Goal: Task Accomplishment & Management: Manage account settings

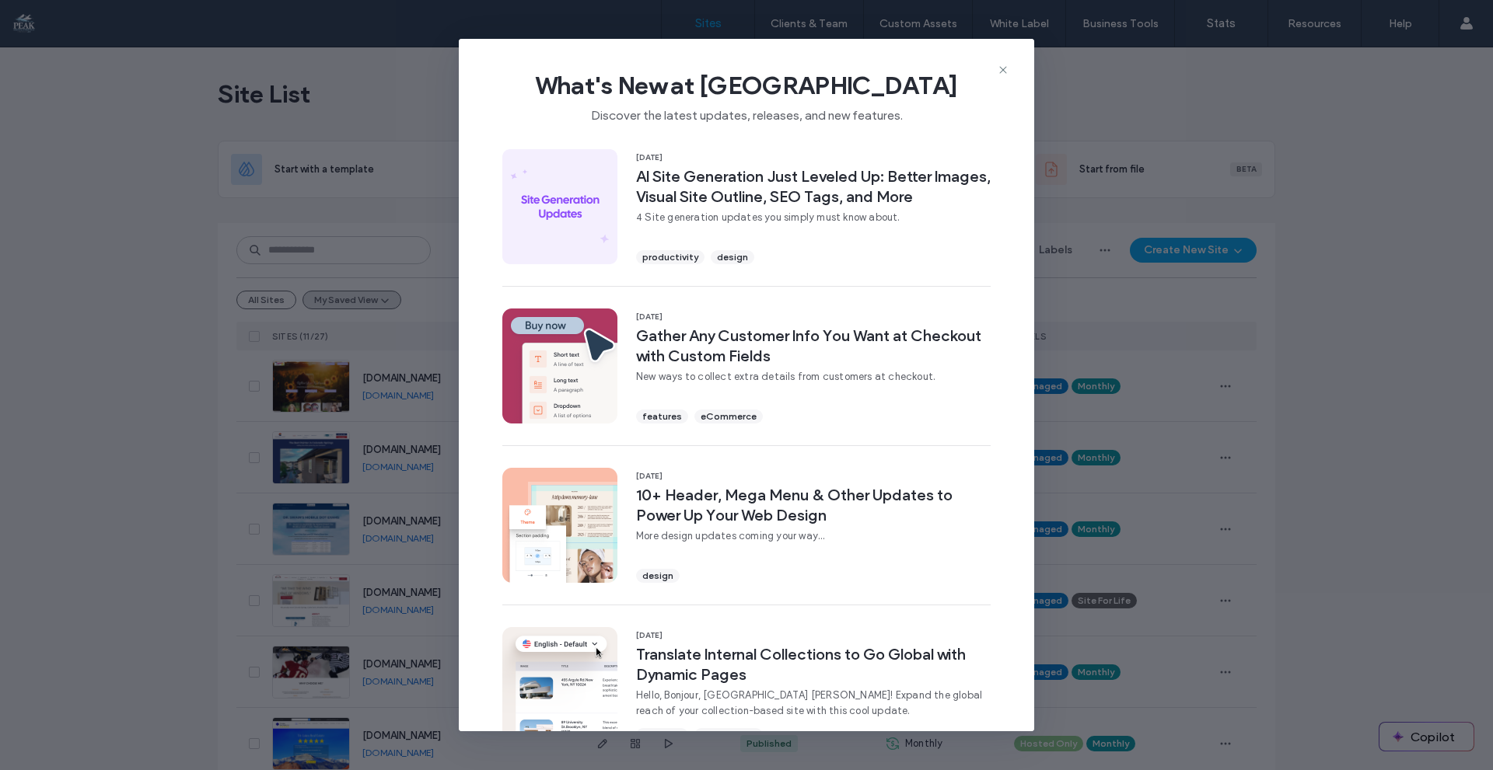
click at [999, 61] on div "What's New at Duda Discover the latest updates, releases, and new features." at bounding box center [746, 91] width 575 height 104
click at [995, 66] on div "What's New at Duda Discover the latest updates, releases, and new features." at bounding box center [746, 91] width 575 height 104
click at [998, 74] on icon at bounding box center [1003, 70] width 12 height 12
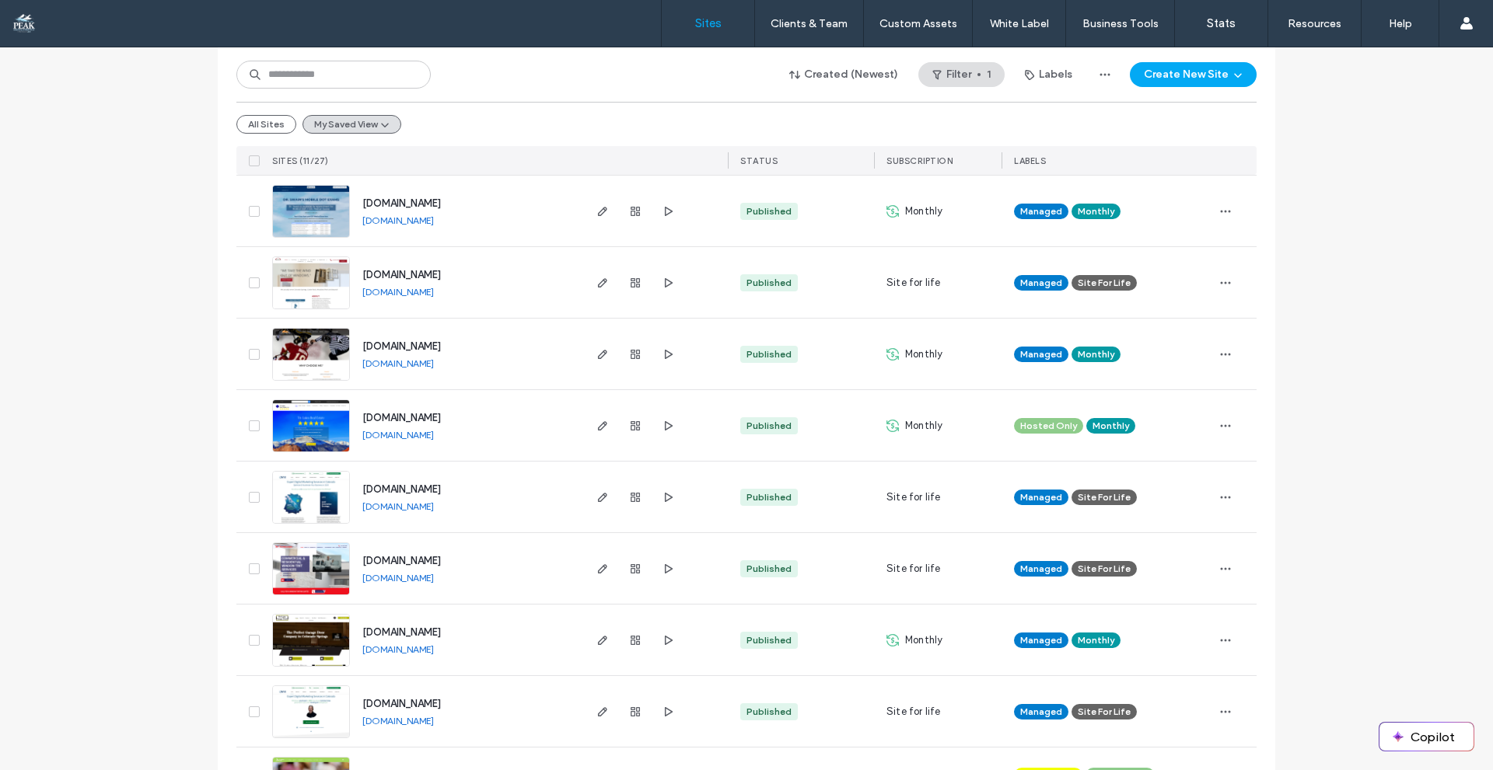
scroll to position [386, 0]
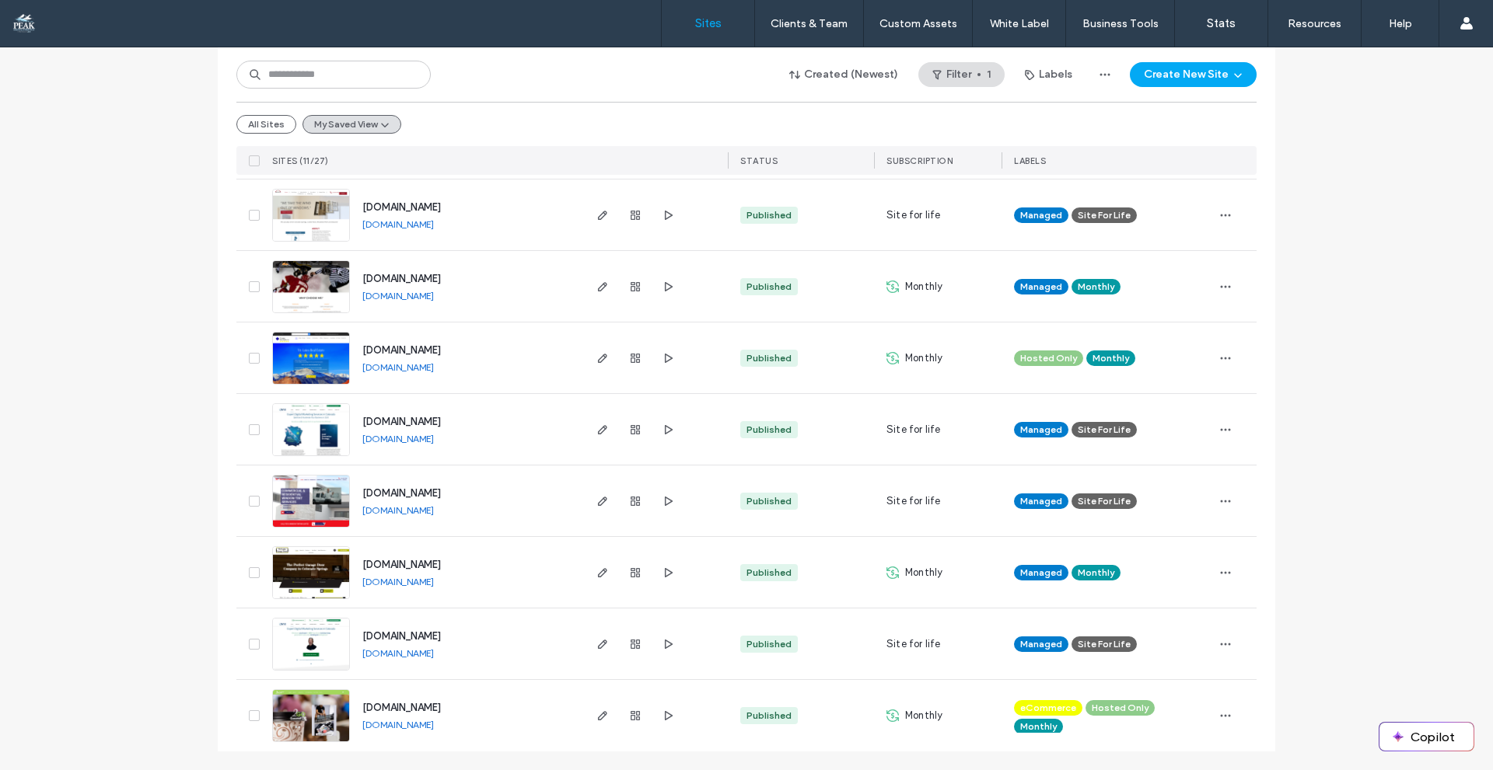
click at [304, 440] on img at bounding box center [311, 457] width 76 height 106
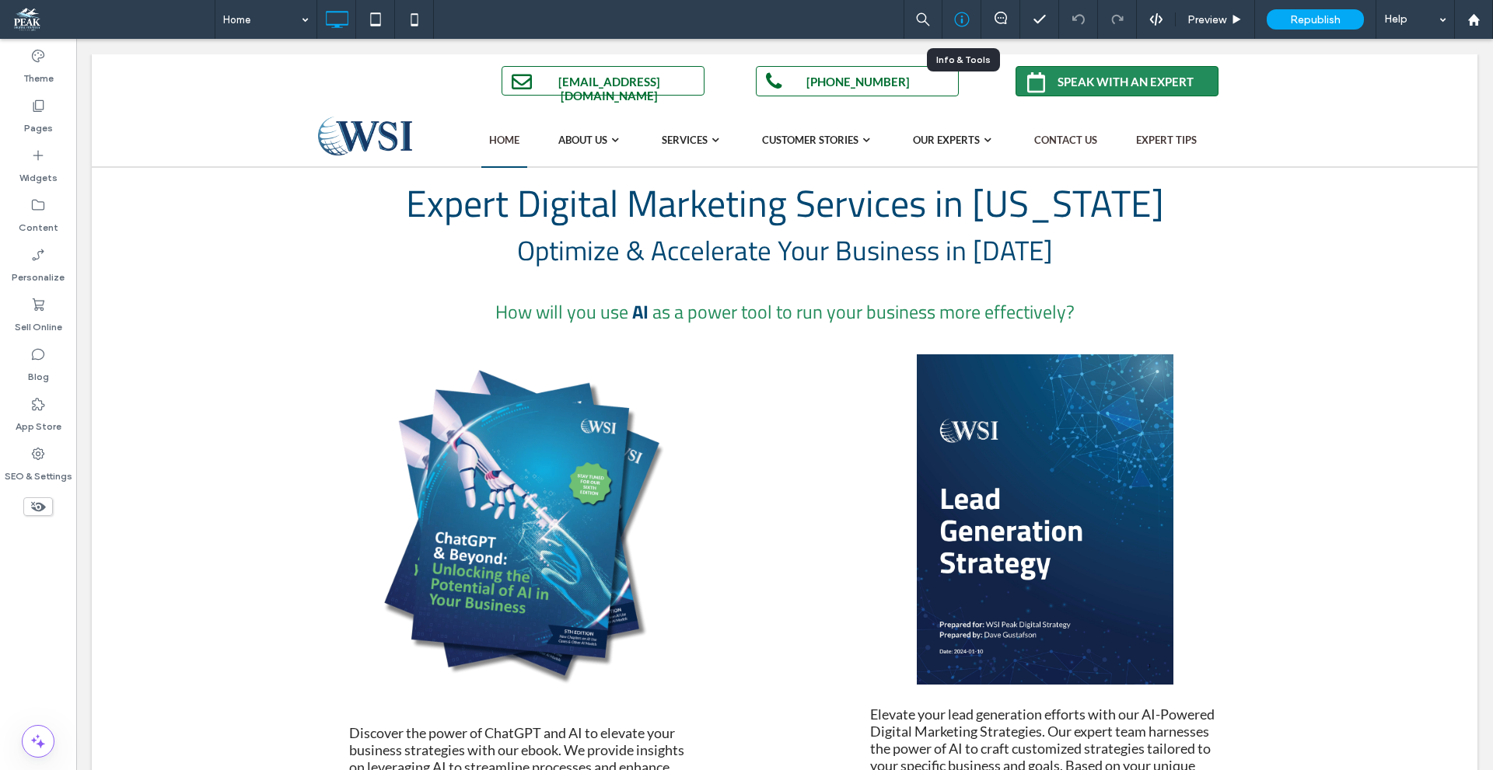
click at [956, 22] on icon at bounding box center [962, 20] width 16 height 16
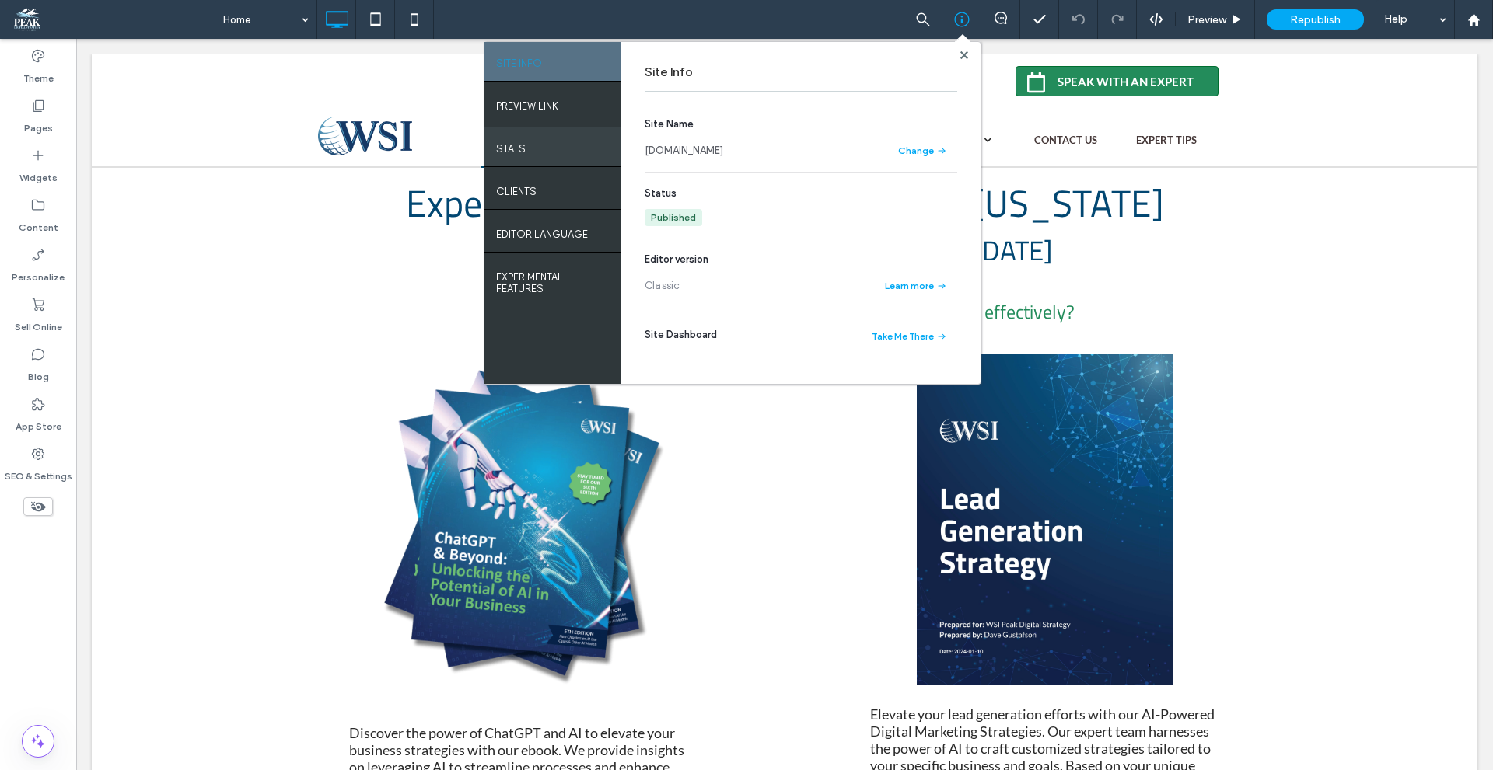
click at [521, 148] on label "STATS" at bounding box center [511, 144] width 30 height 19
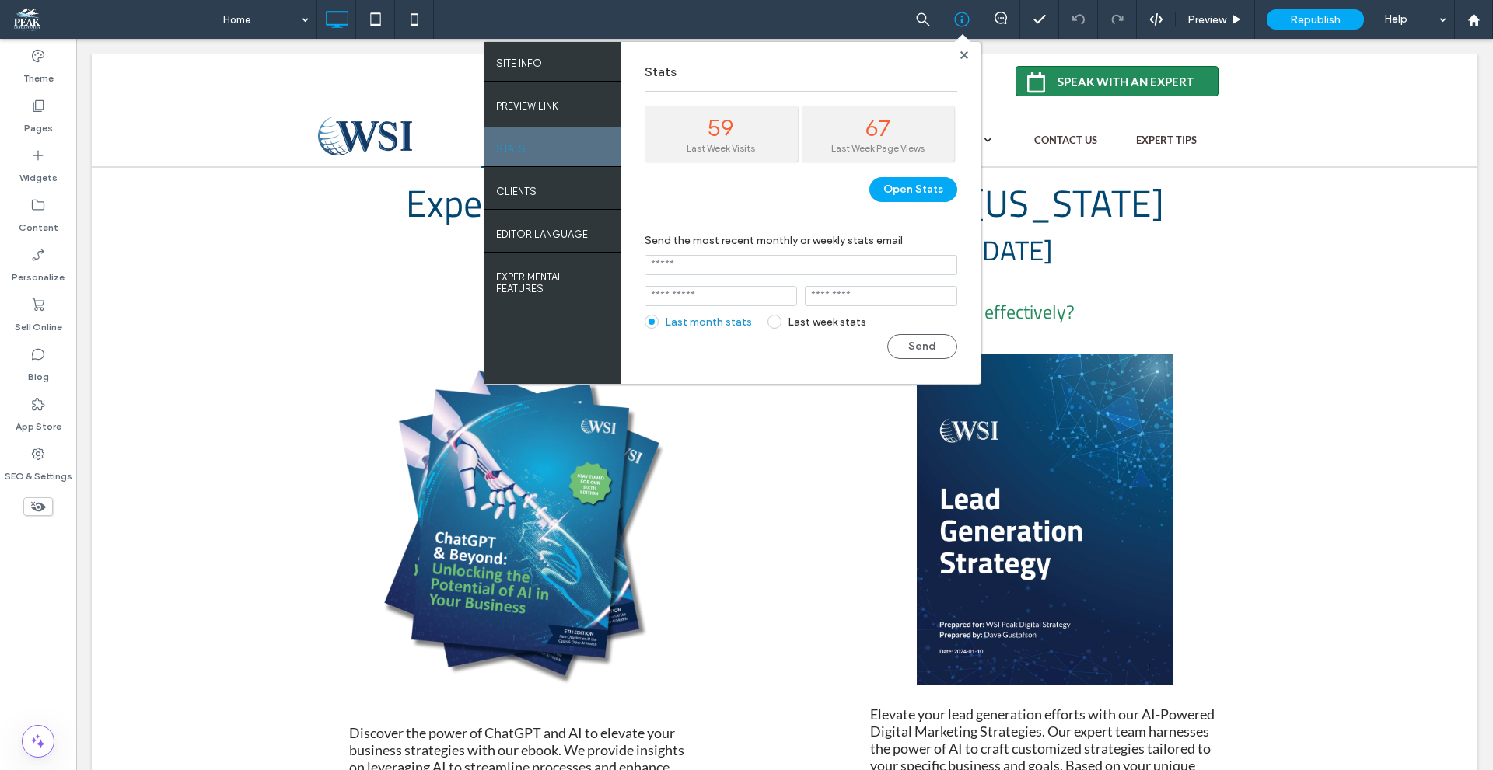
drag, startPoint x: 871, startPoint y: 145, endPoint x: 791, endPoint y: 136, distance: 79.8
click at [871, 144] on div "Last Week Page Views" at bounding box center [878, 148] width 138 height 12
drag, startPoint x: 695, startPoint y: 130, endPoint x: 728, endPoint y: 136, distance: 33.2
click at [708, 133] on div "59" at bounding box center [721, 128] width 138 height 29
click at [875, 153] on div "Last Week Page Views" at bounding box center [878, 148] width 138 height 12
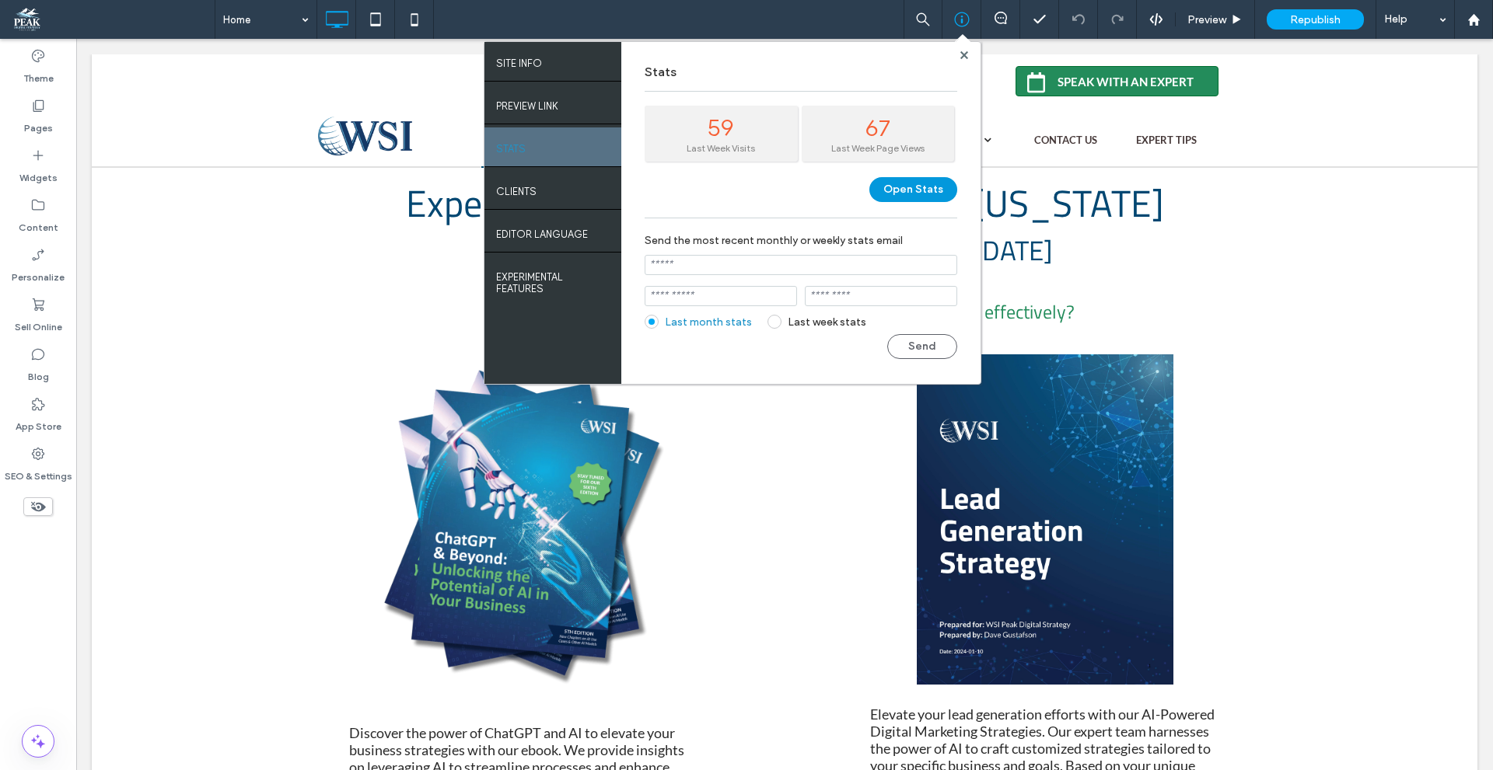
click at [924, 187] on button "Open Stats" at bounding box center [913, 189] width 88 height 25
drag, startPoint x: 975, startPoint y: 58, endPoint x: 965, endPoint y: 65, distance: 12.3
click at [974, 59] on div "Stats 59 Last Week Visits 67 Last Week Page Views Open Stats Send the most rece…" at bounding box center [800, 213] width 359 height 342
click at [965, 65] on div "Stats 59 Last Week Visits 67 Last Week Page Views Open Stats Send the most rece…" at bounding box center [800, 213] width 359 height 342
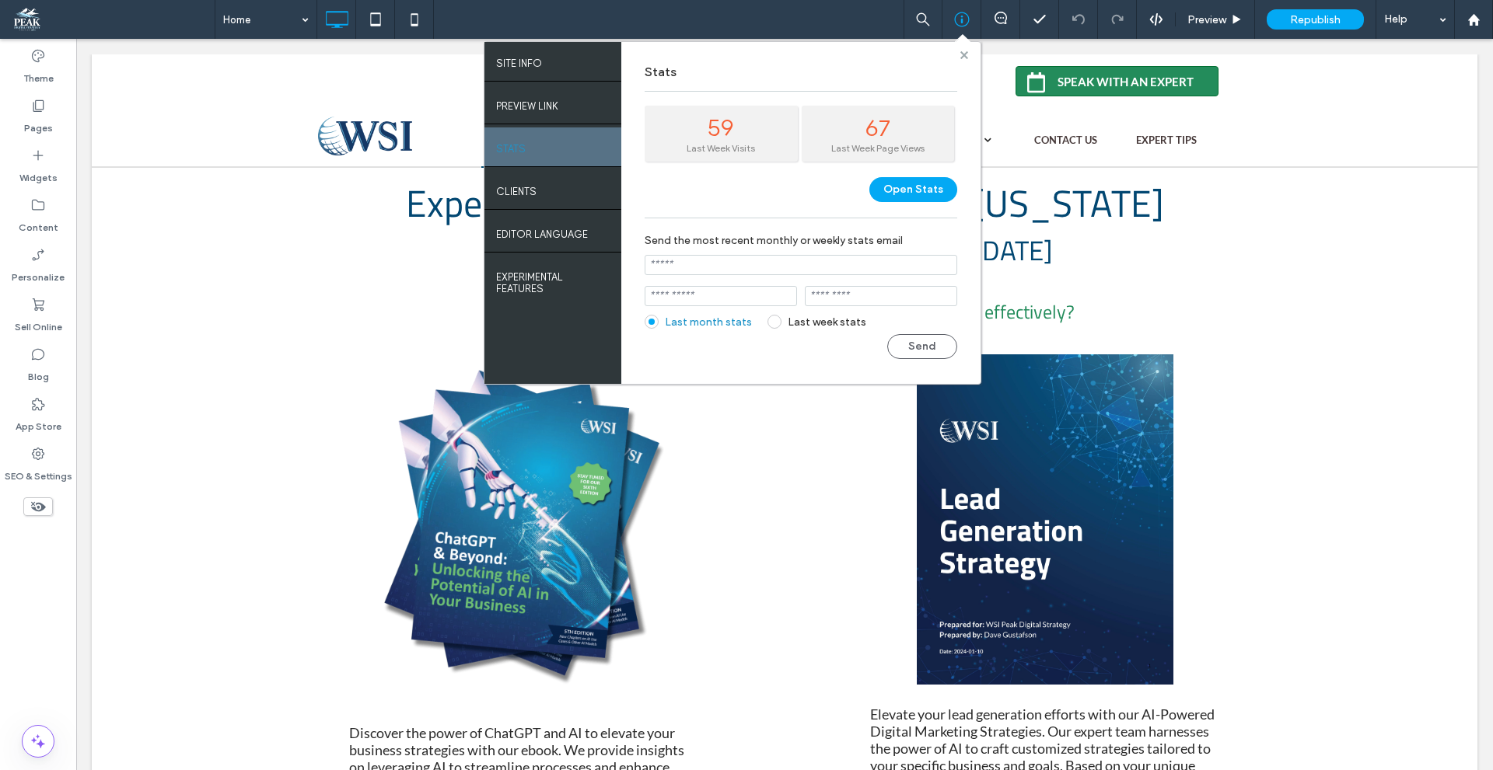
click at [965, 57] on use at bounding box center [963, 55] width 8 height 8
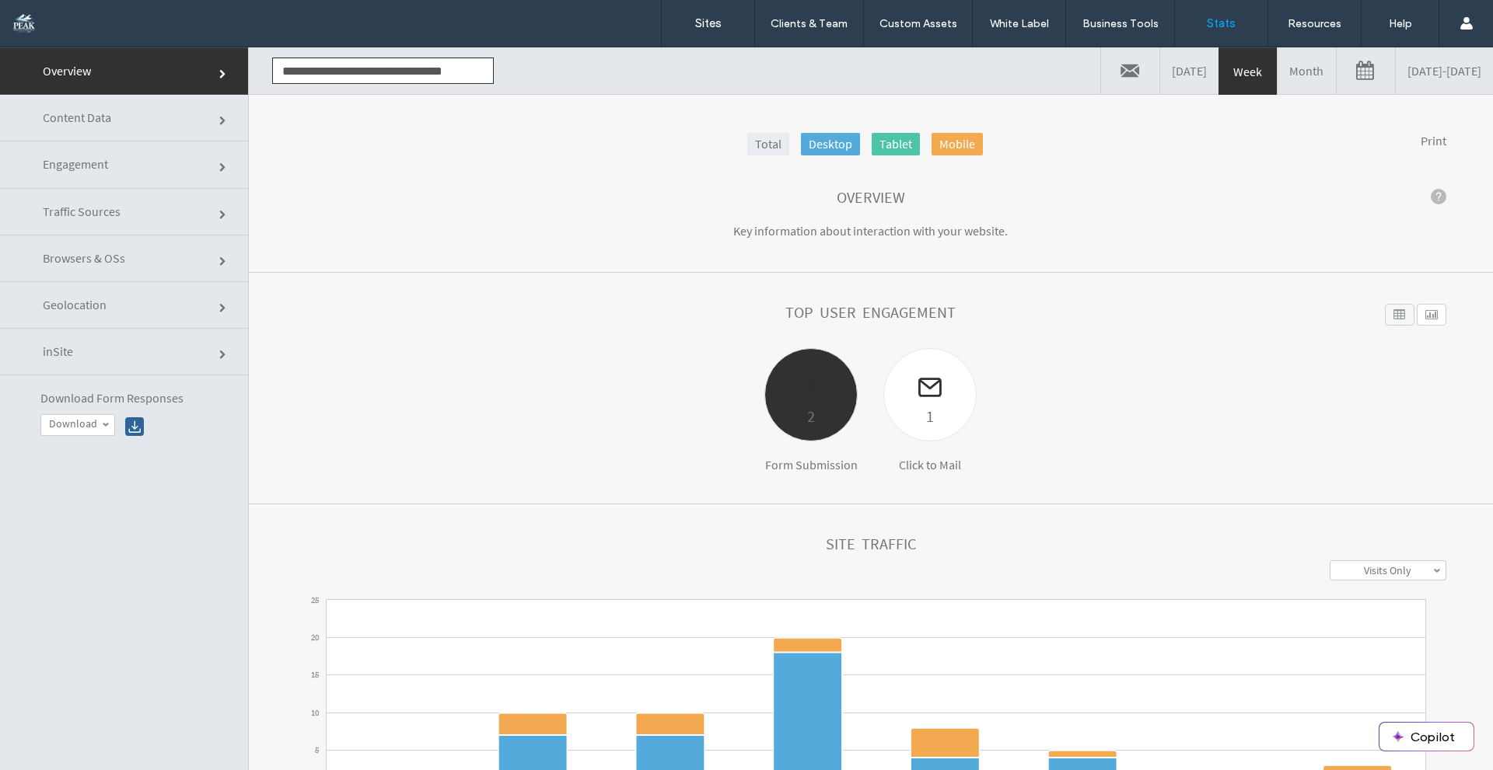
click at [795, 393] on div at bounding box center [811, 376] width 92 height 54
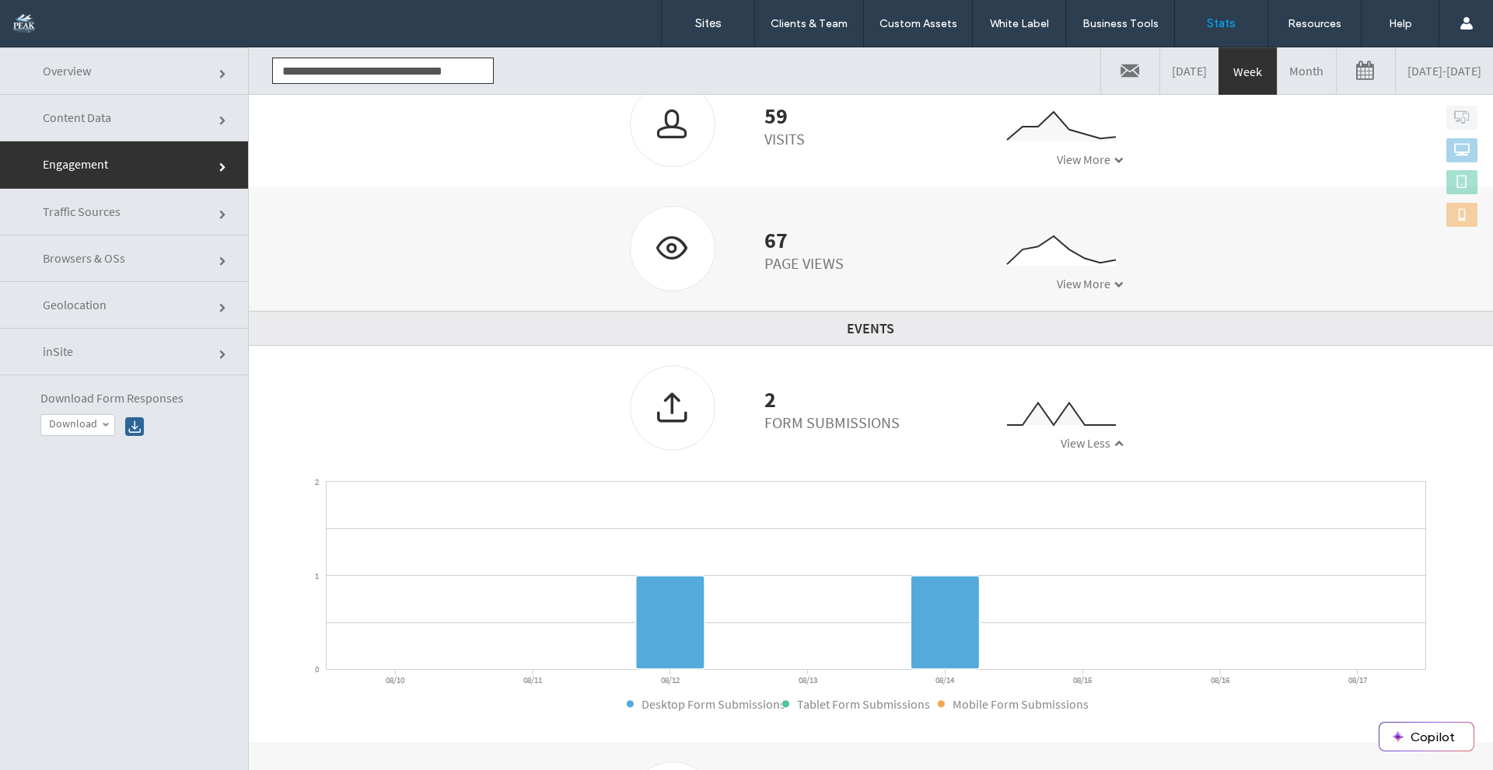
scroll to position [295, 0]
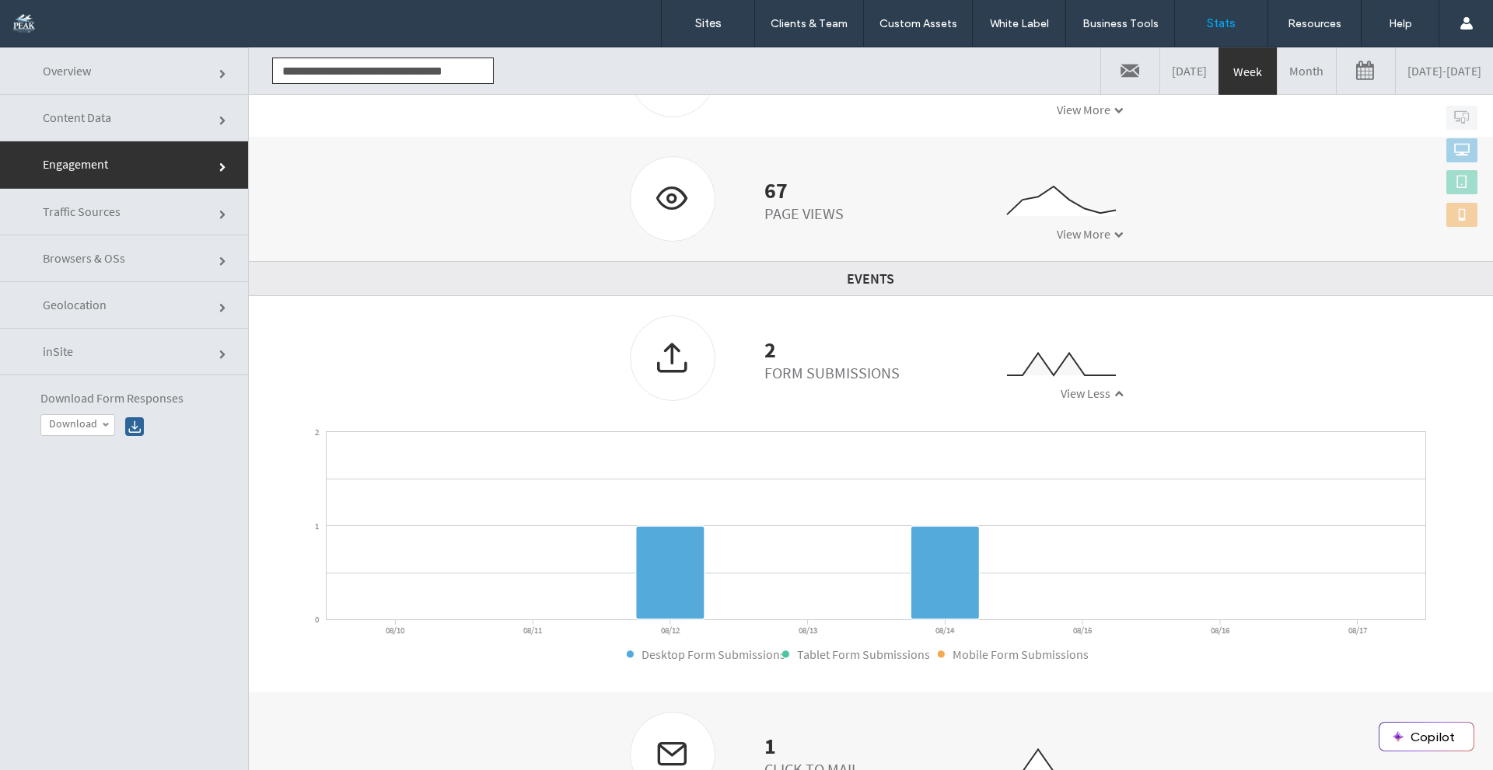
click at [78, 417] on label "Download ChatGPT eBook" at bounding box center [74, 423] width 51 height 13
click at [86, 459] on label "Contact Us" at bounding box center [74, 465] width 51 height 13
drag, startPoint x: 131, startPoint y: 427, endPoint x: 131, endPoint y: 541, distance: 114.3
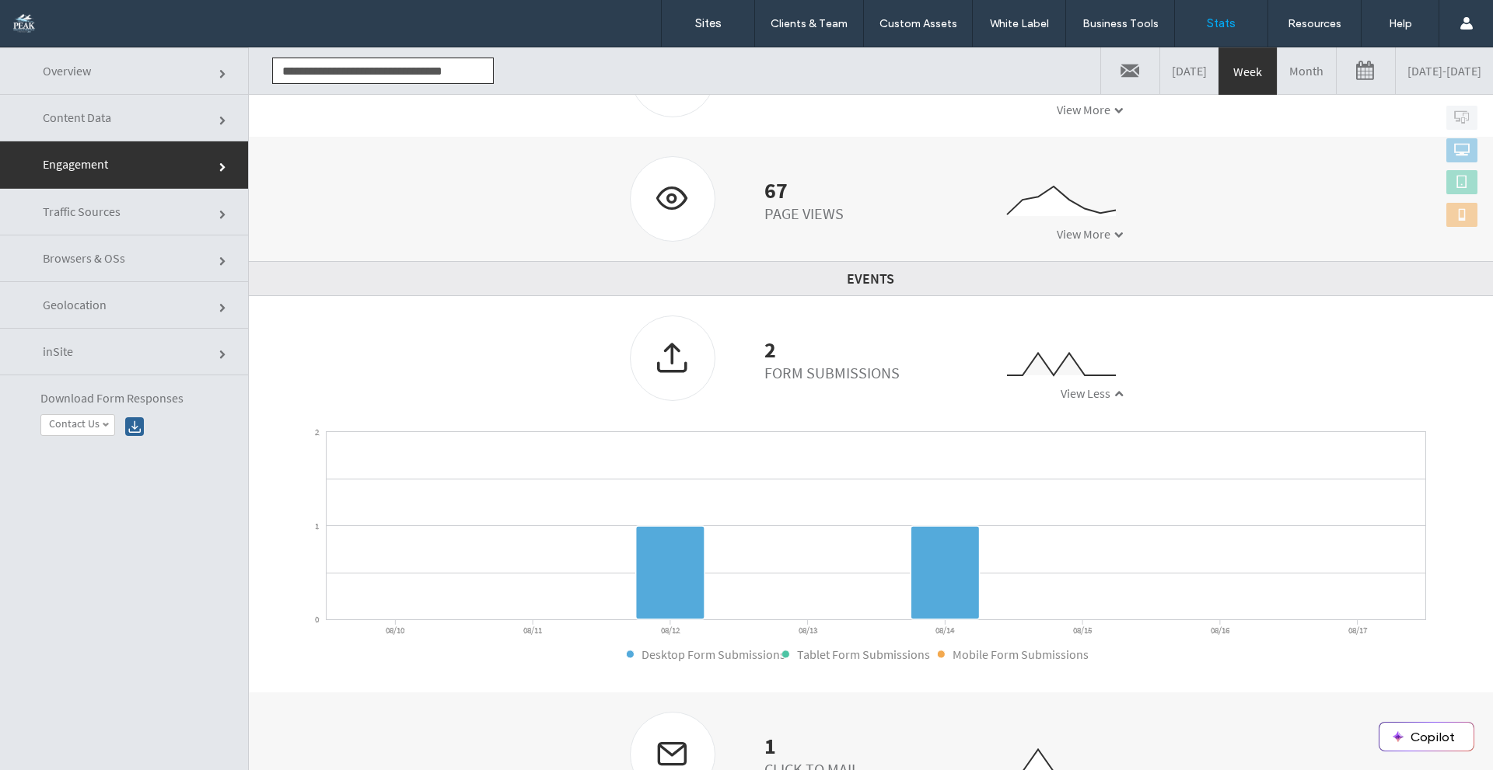
click at [131, 541] on div "**********" at bounding box center [124, 432] width 249 height 770
click at [131, 542] on div "**********" at bounding box center [124, 432] width 249 height 770
click at [704, 25] on label "Sites" at bounding box center [708, 23] width 26 height 14
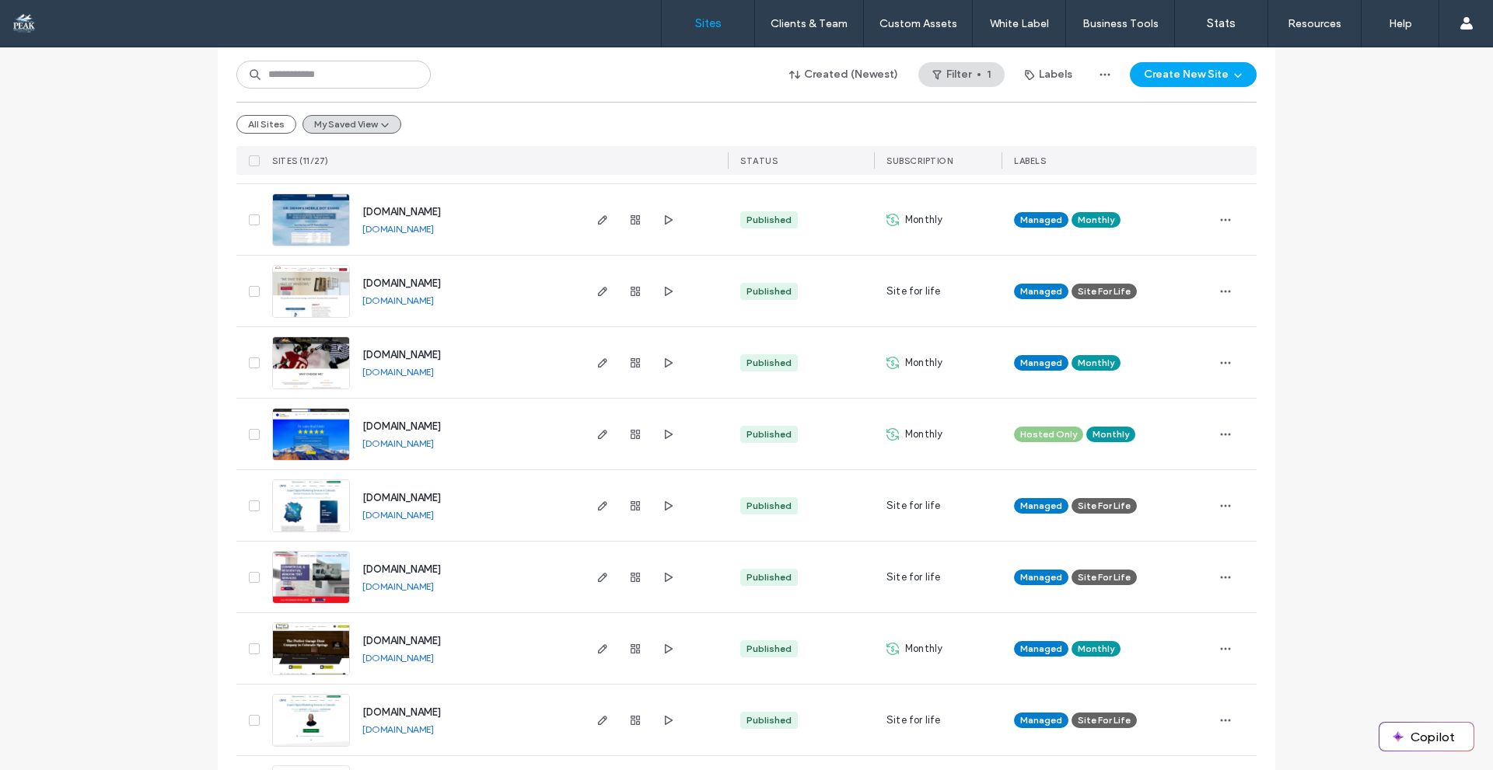
scroll to position [311, 0]
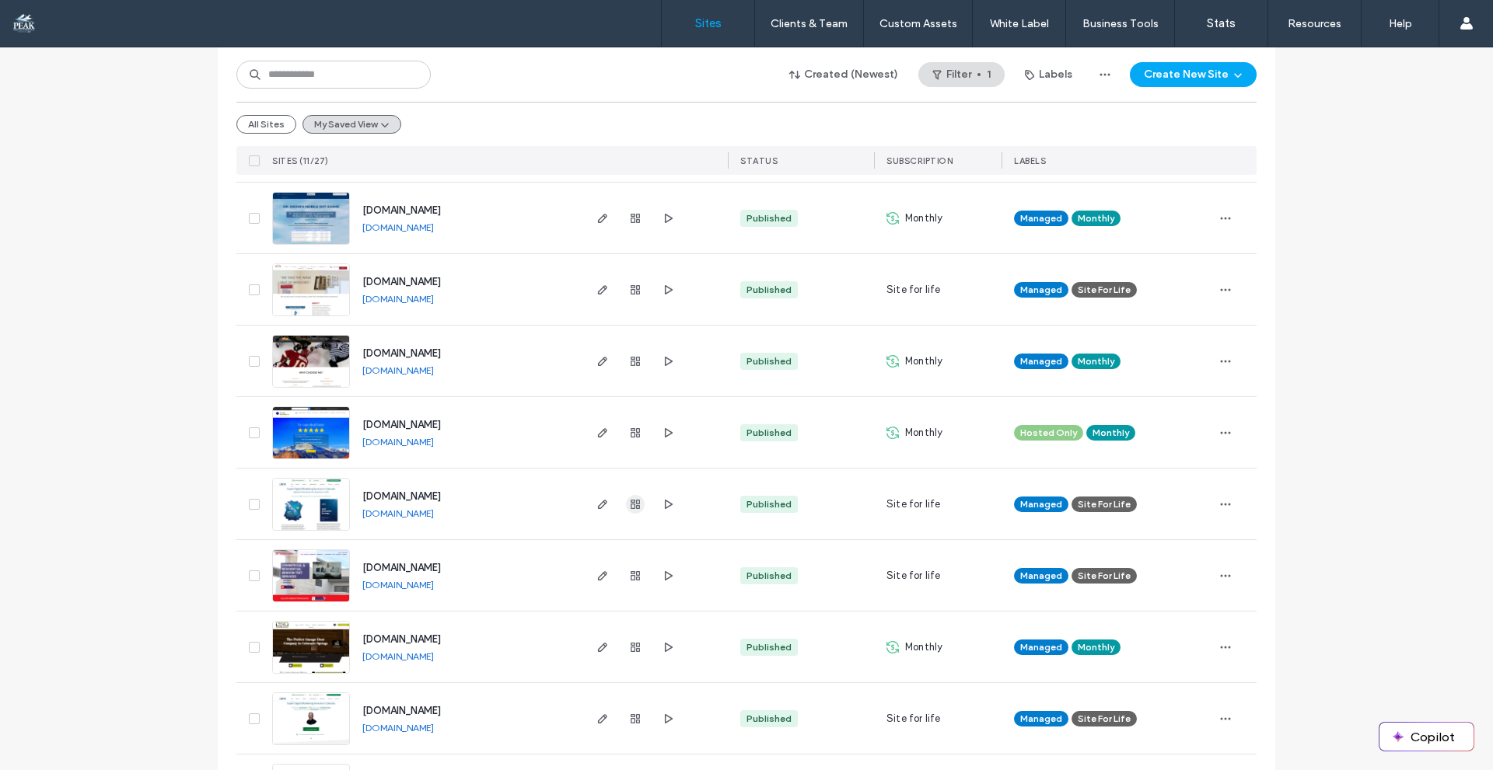
click at [632, 507] on icon "button" at bounding box center [635, 504] width 12 height 12
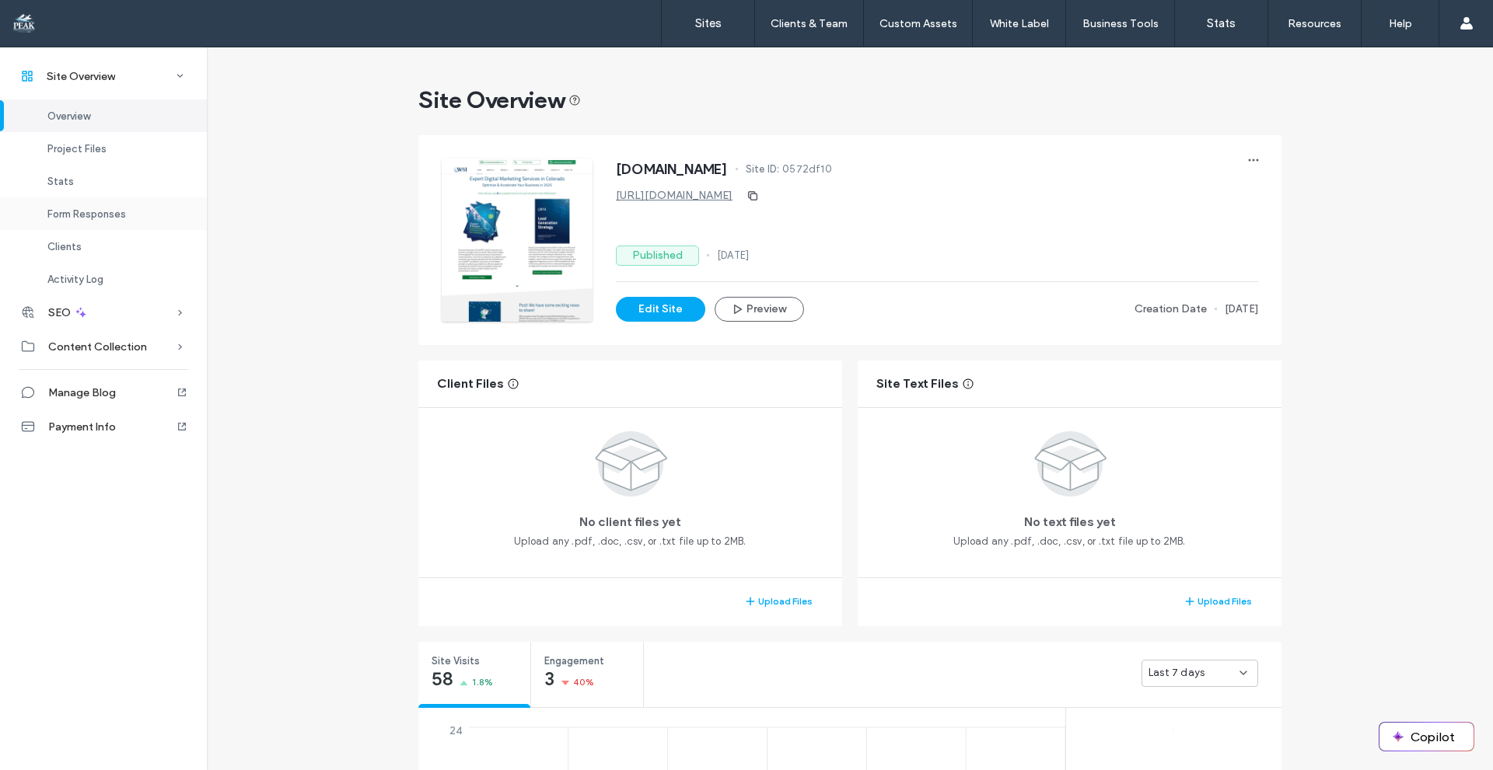
click at [93, 215] on span "Form Responses" at bounding box center [86, 214] width 79 height 12
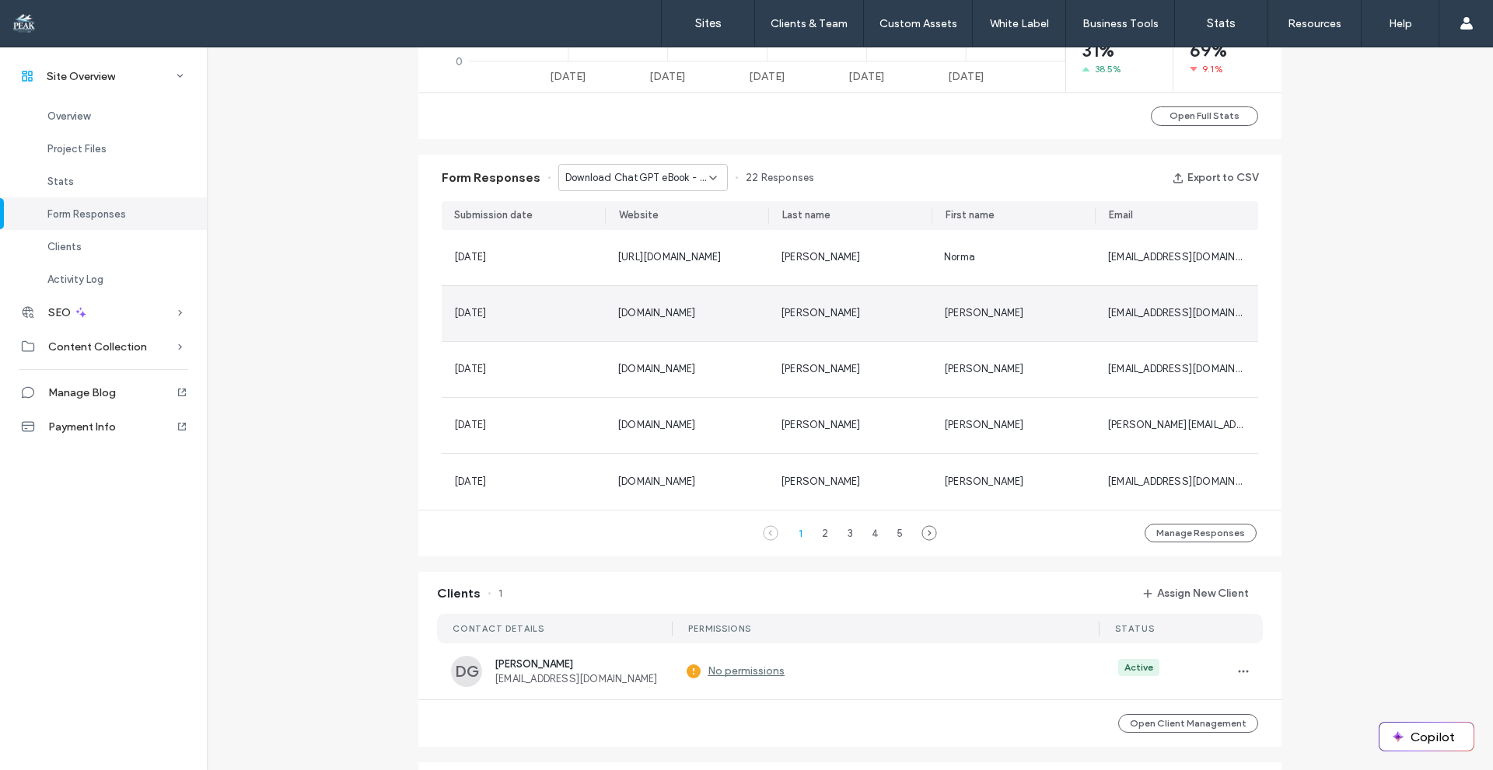
scroll to position [1004, 0]
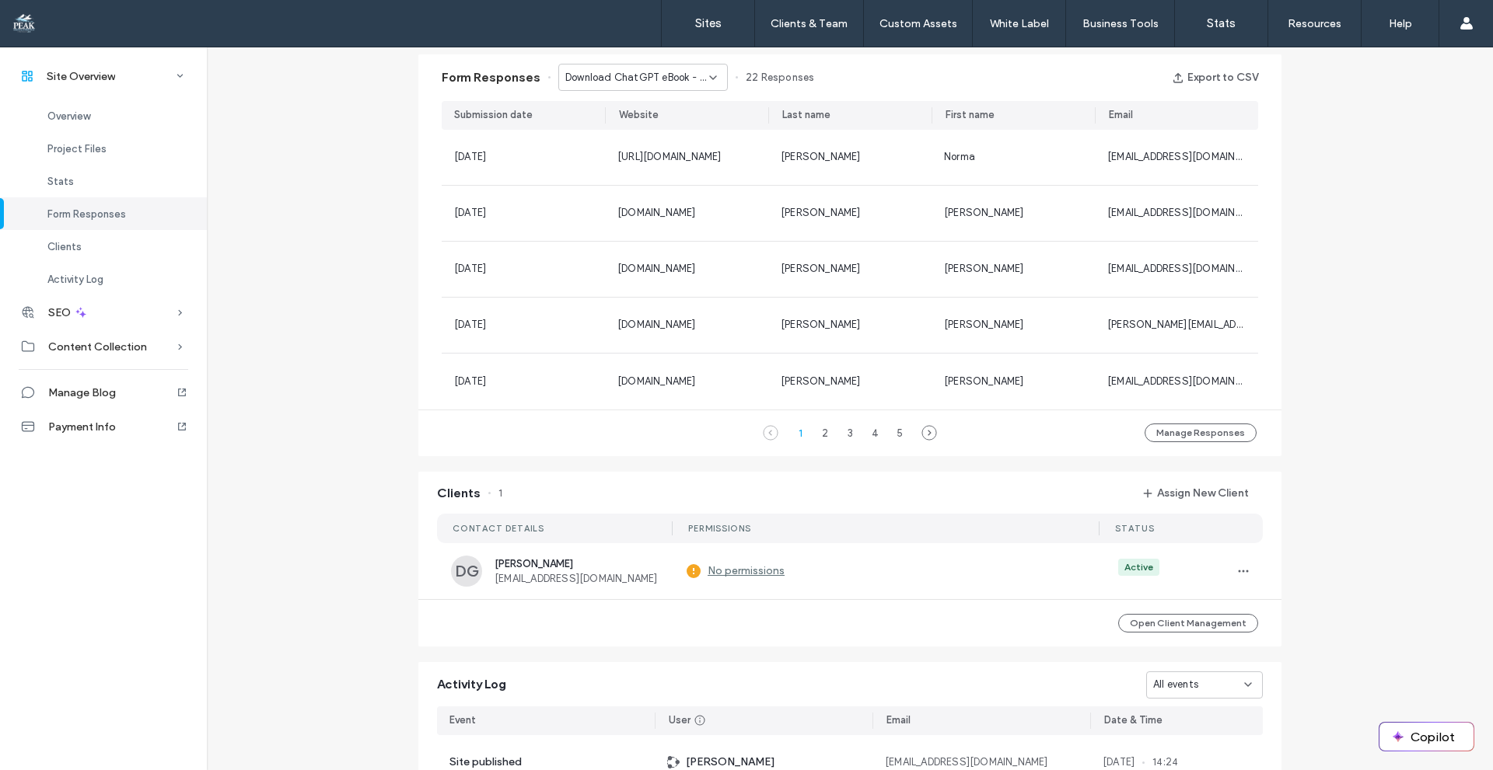
click at [665, 75] on span "Download ChatGPT eBook - Download ChatGPT & AI eBook popup" at bounding box center [637, 78] width 144 height 16
click at [635, 131] on span "Contact Us - Contact Us page" at bounding box center [631, 132] width 149 height 16
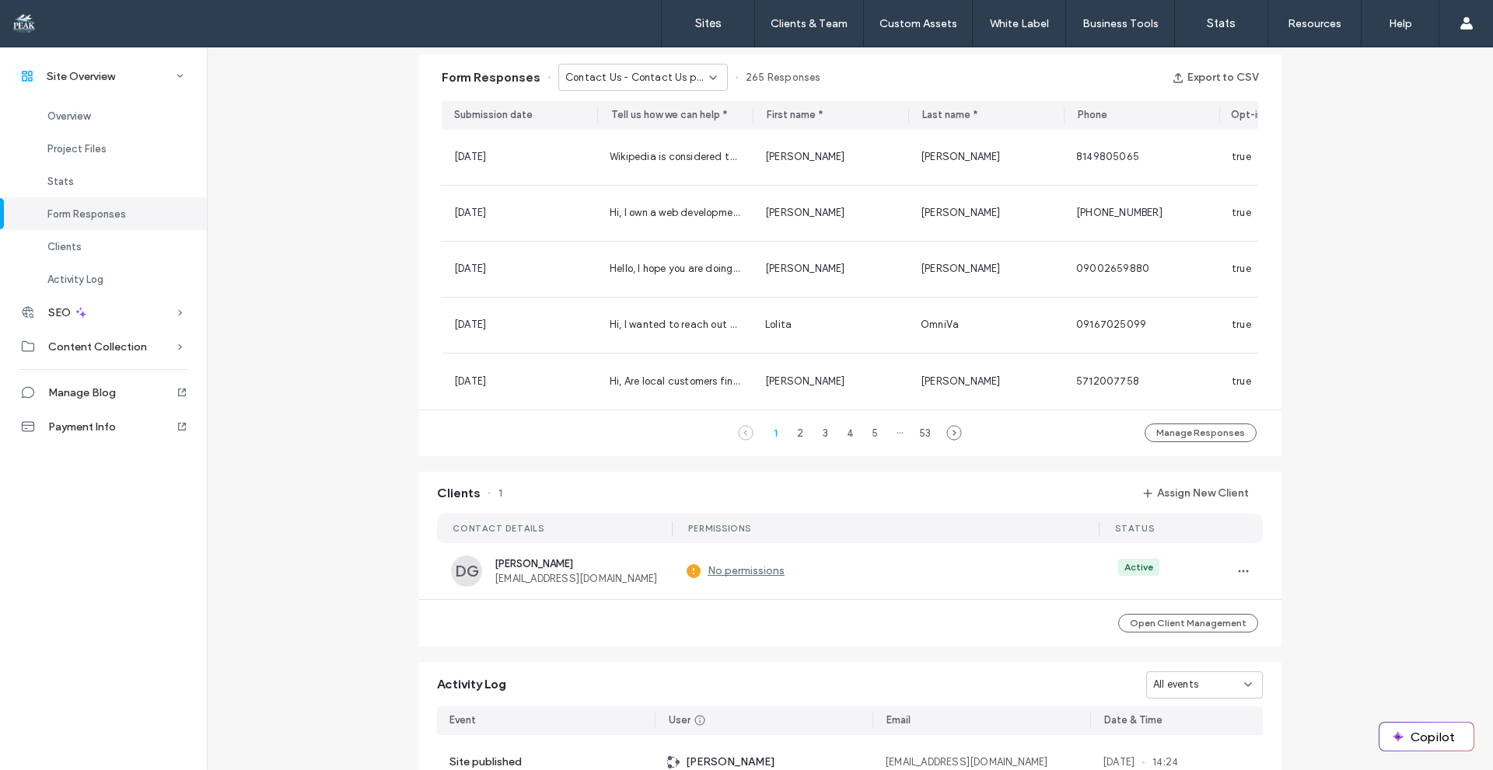
click at [662, 88] on div "Contact Us - Contact Us page" at bounding box center [642, 77] width 169 height 27
click at [636, 162] on span "Speak to WSI Expert - Speak with an Expert page" at bounding box center [631, 160] width 149 height 16
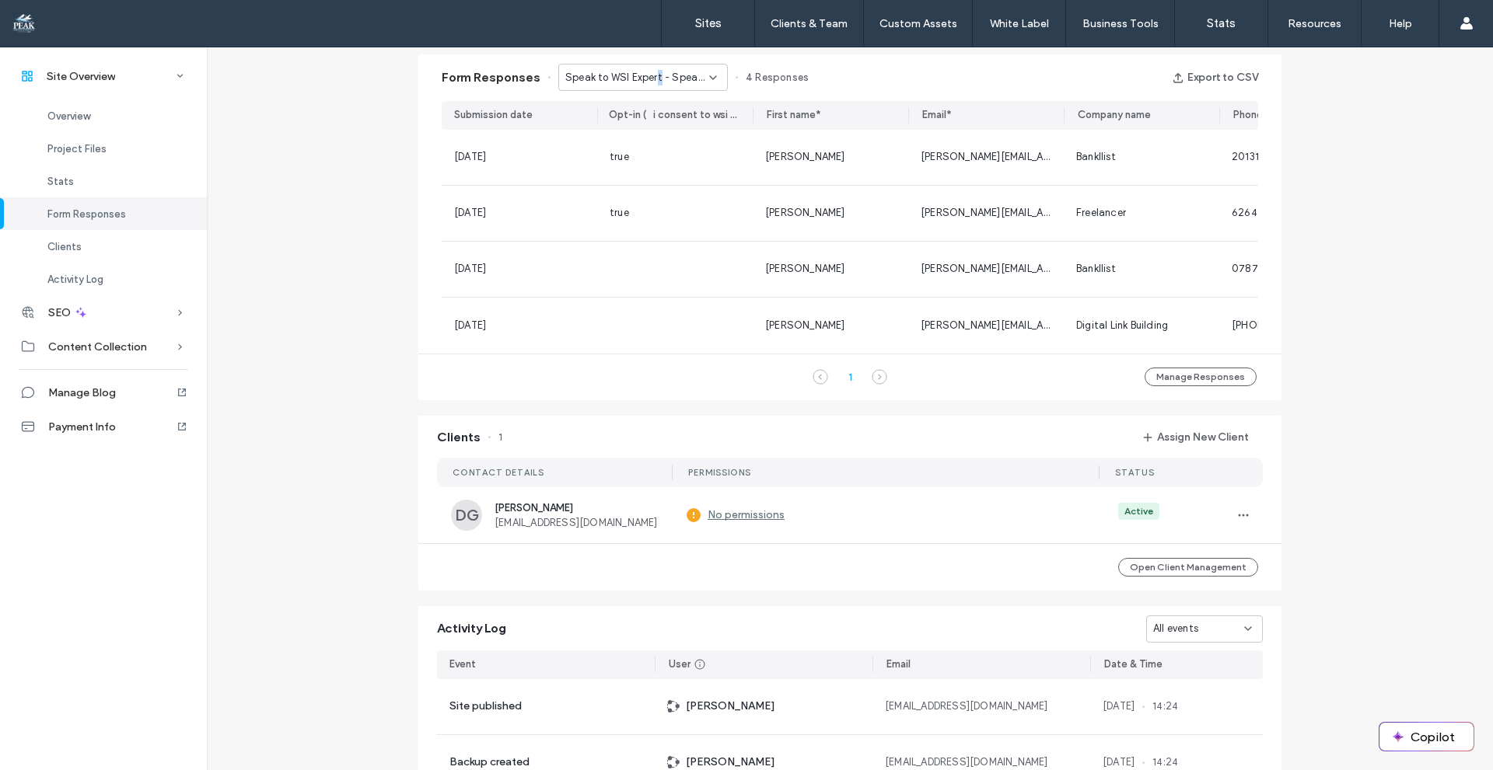
drag, startPoint x: 649, startPoint y: 93, endPoint x: 651, endPoint y: 76, distance: 16.4
click at [651, 76] on div "Form Responses Speak to WSI Expert - Speak with an Expert page 4 Responses Expo…" at bounding box center [849, 77] width 863 height 47
click at [651, 76] on span "Speak to WSI Expert - Speak with an Expert page" at bounding box center [637, 78] width 144 height 16
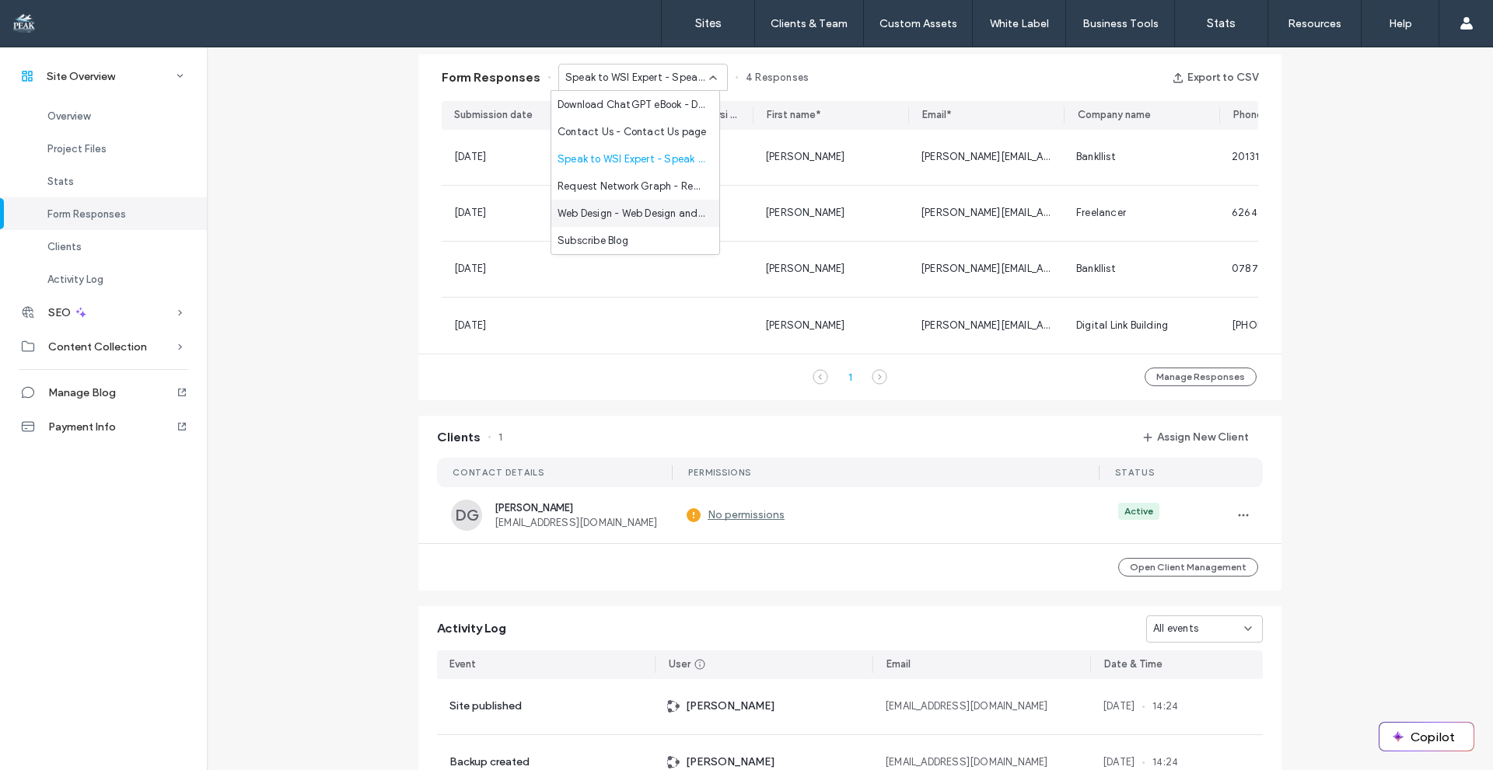
click at [599, 212] on span "Web Design - Web Design and Development page" at bounding box center [631, 214] width 149 height 16
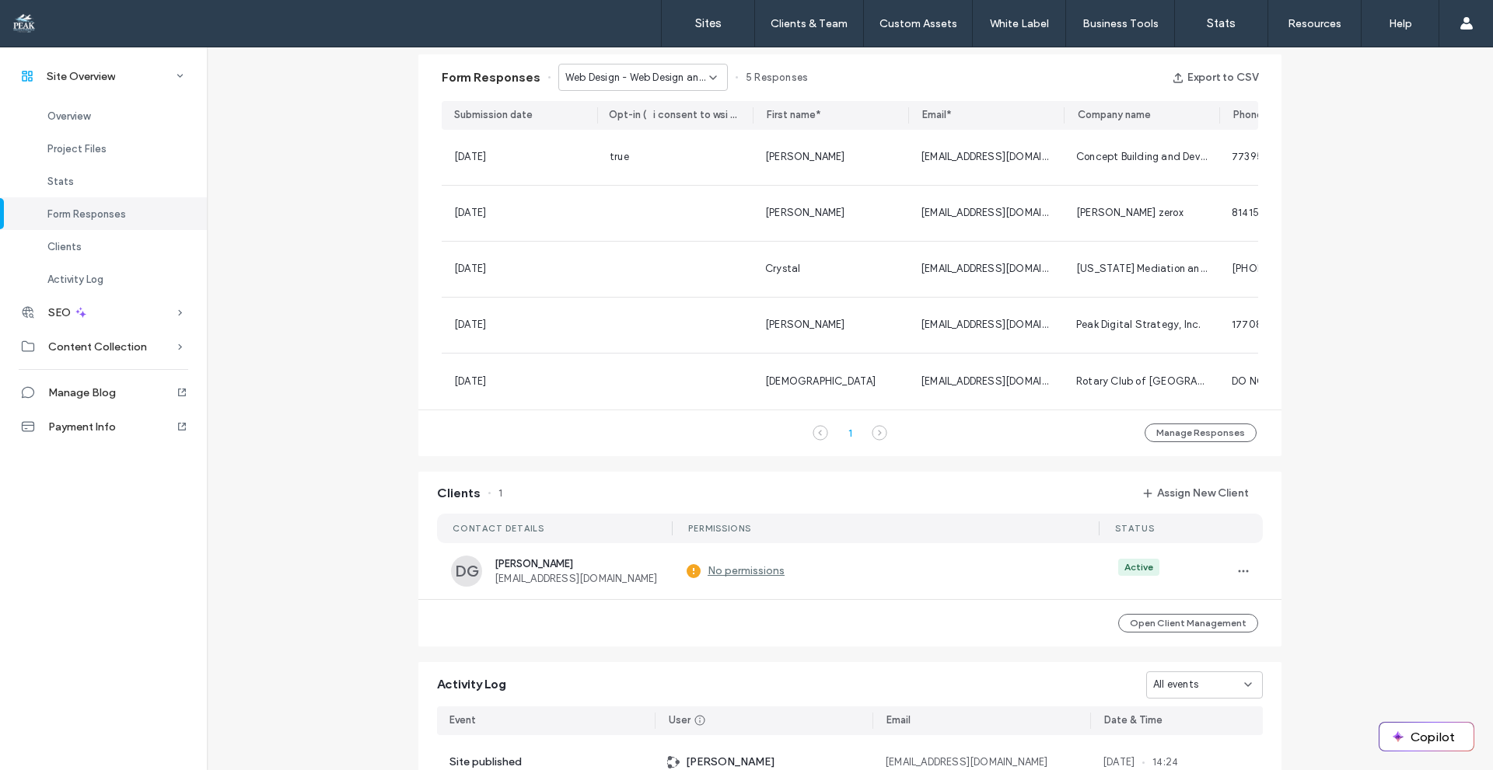
click at [656, 75] on span "Web Design - Web Design and Development page" at bounding box center [637, 78] width 144 height 16
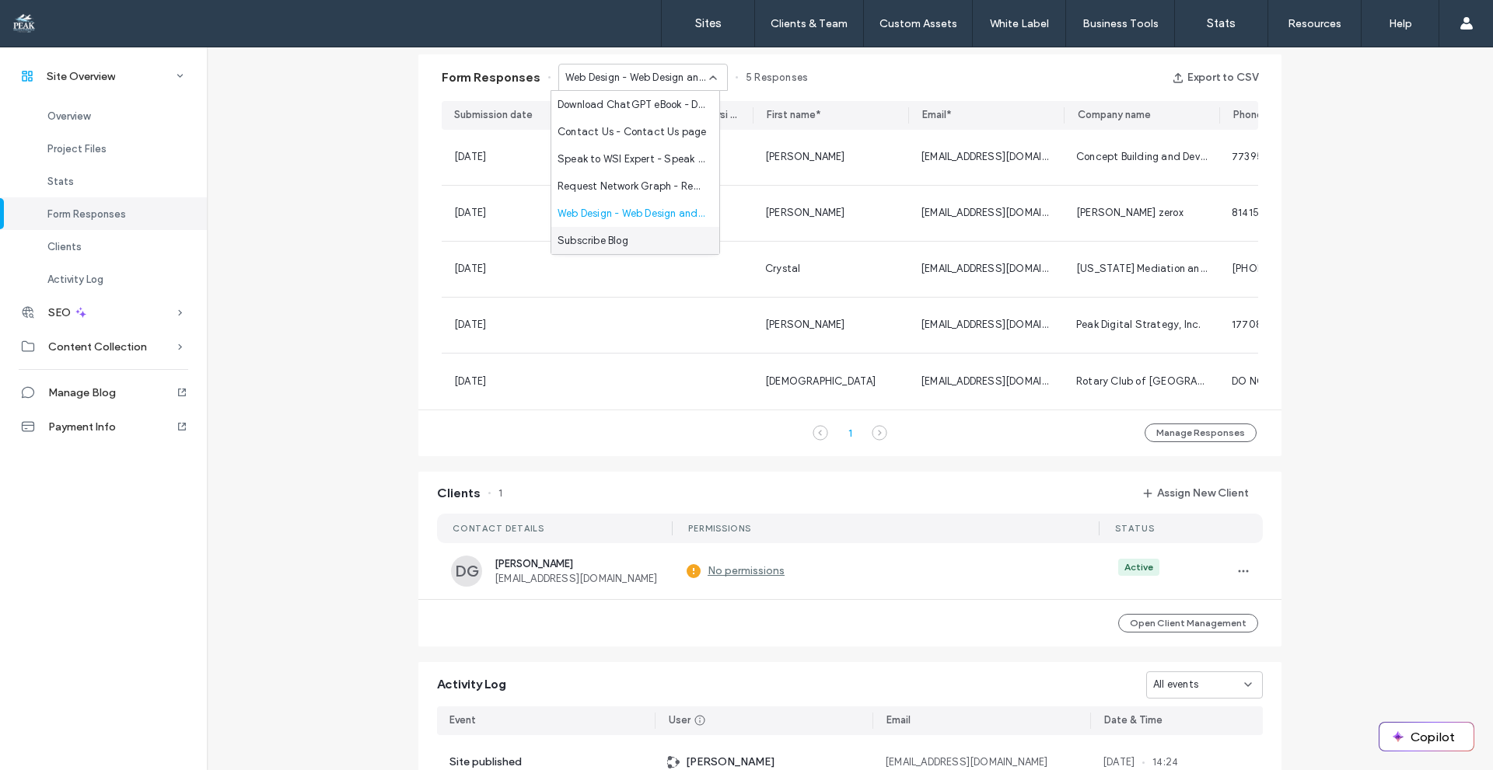
click at [622, 236] on span "Subscribe Blog" at bounding box center [592, 241] width 71 height 16
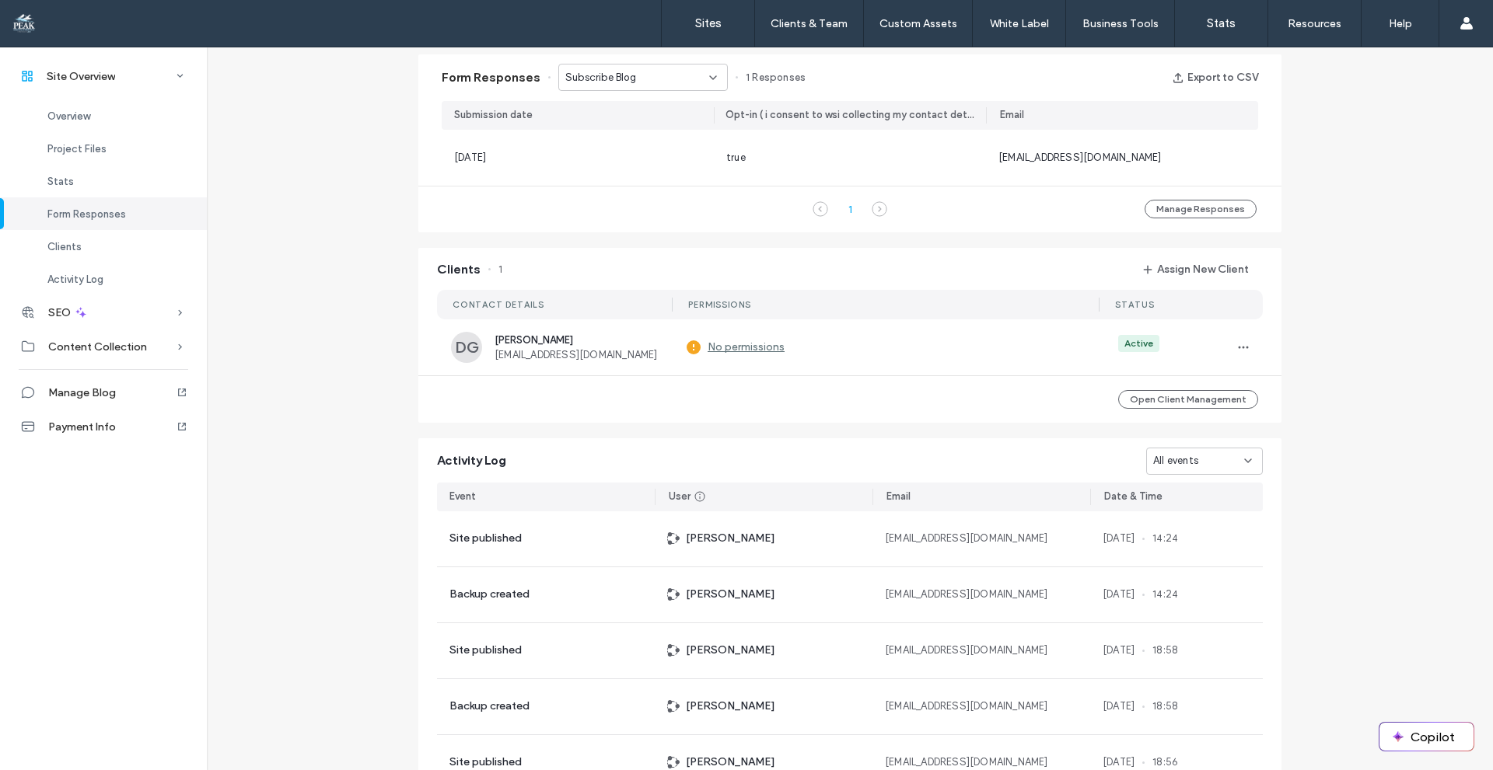
click at [638, 77] on div "Subscribe Blog" at bounding box center [637, 78] width 144 height 16
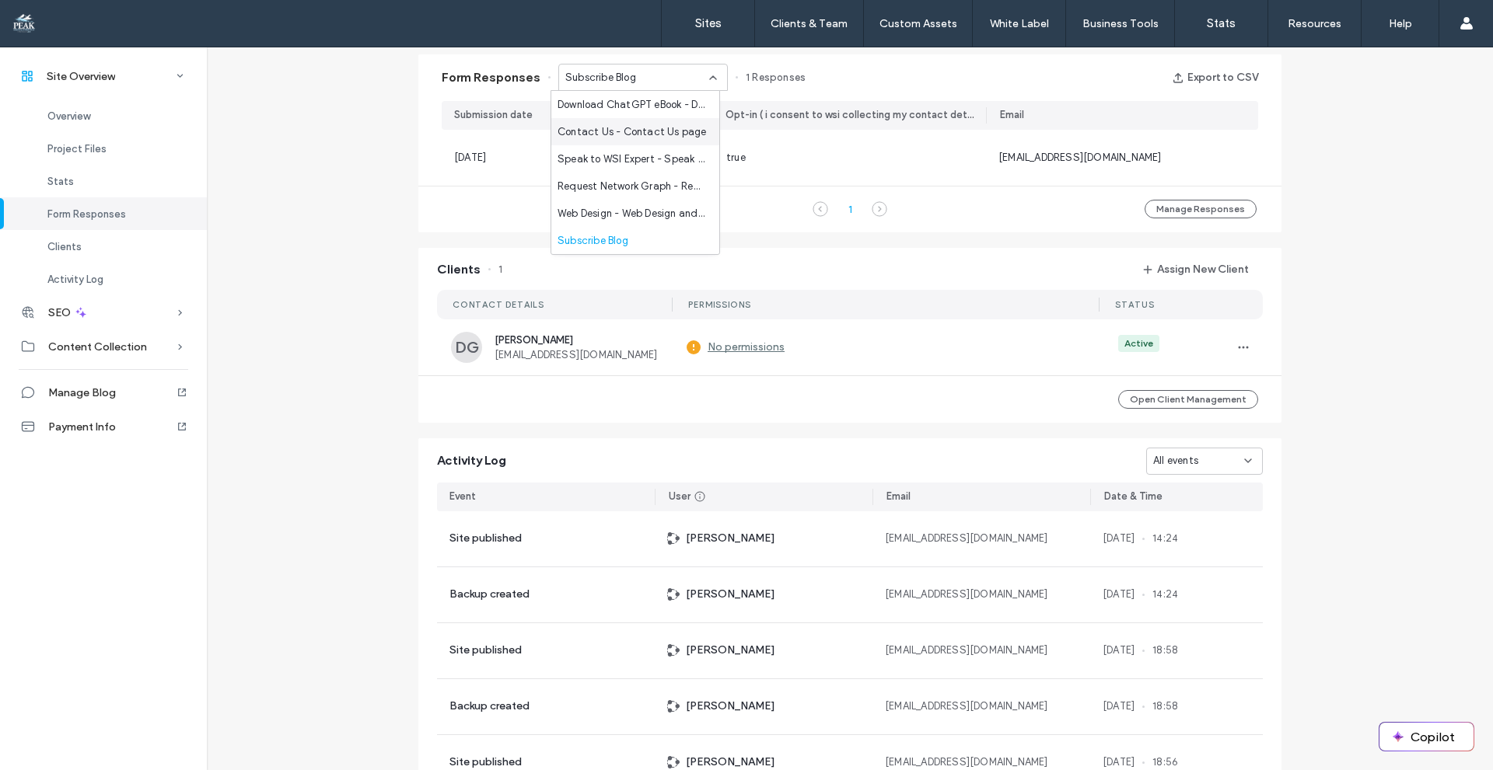
click at [624, 125] on span "Contact Us - Contact Us page" at bounding box center [631, 132] width 149 height 16
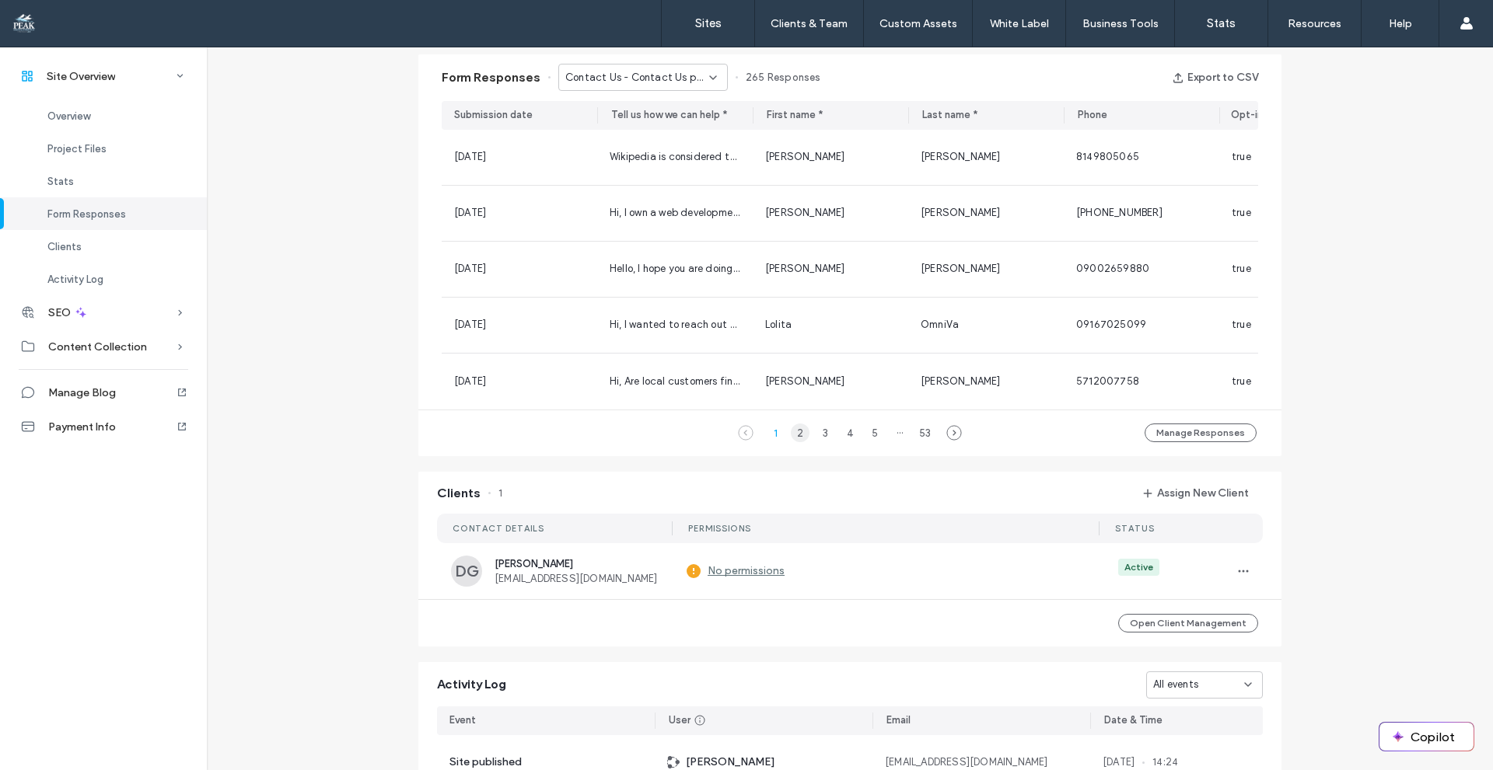
click at [792, 439] on div "2" at bounding box center [800, 433] width 19 height 19
click at [771, 442] on div "1" at bounding box center [775, 433] width 19 height 19
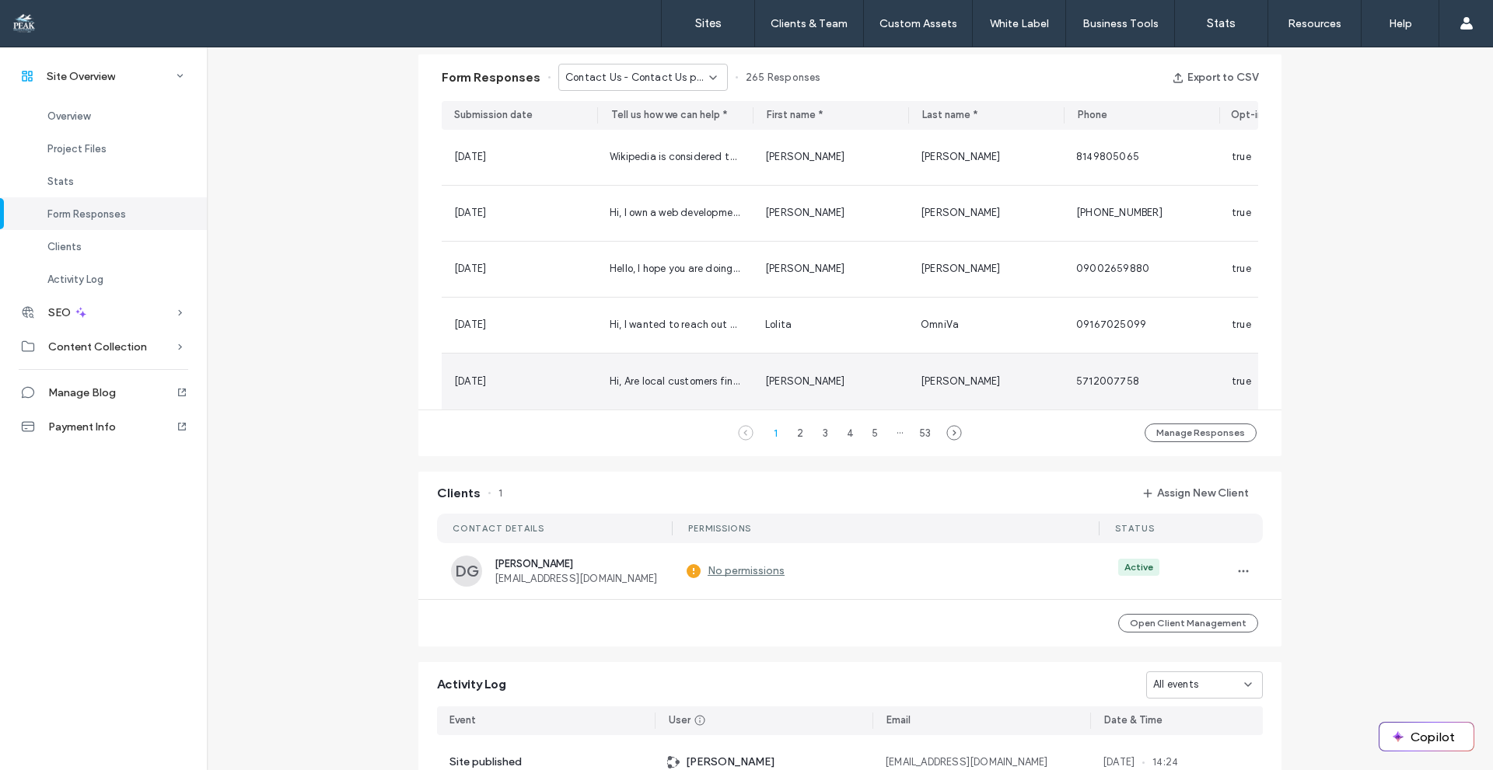
click at [784, 376] on span "[PERSON_NAME]" at bounding box center [805, 381] width 80 height 12
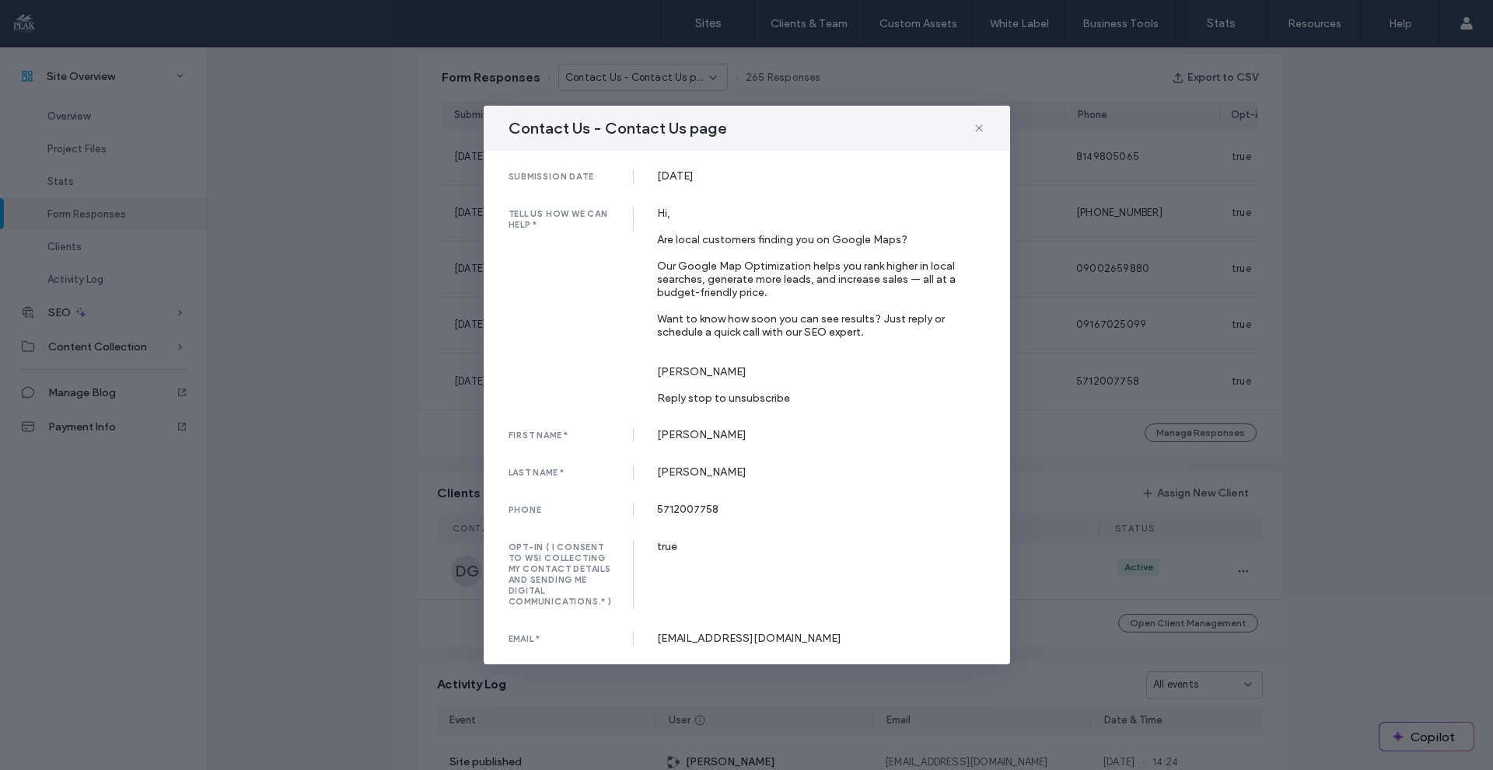
click at [1090, 339] on div "Contact Us - Contact Us page submission date [DATE] tell us how we can help * H…" at bounding box center [746, 385] width 1493 height 770
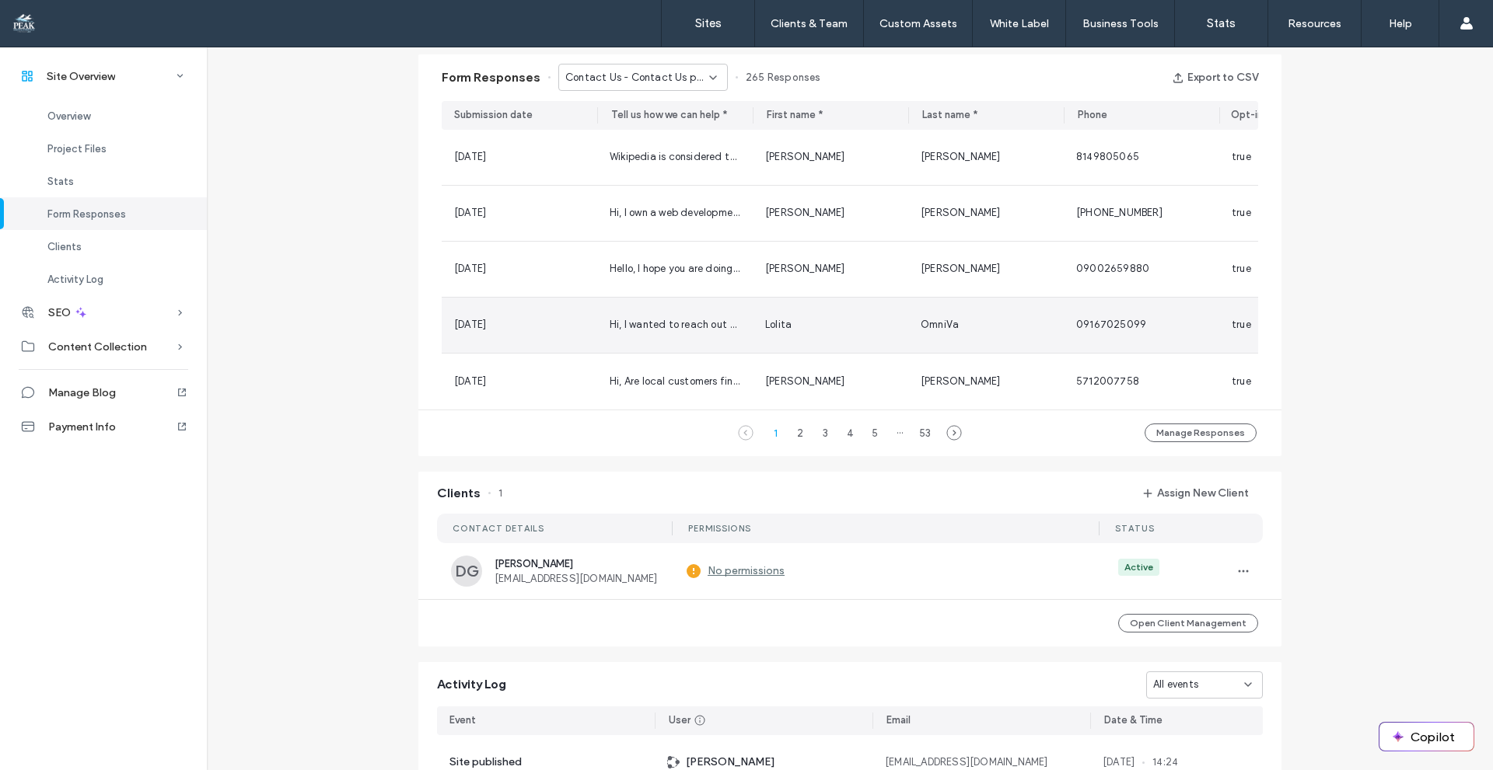
click at [893, 349] on div "Lolita" at bounding box center [830, 325] width 155 height 55
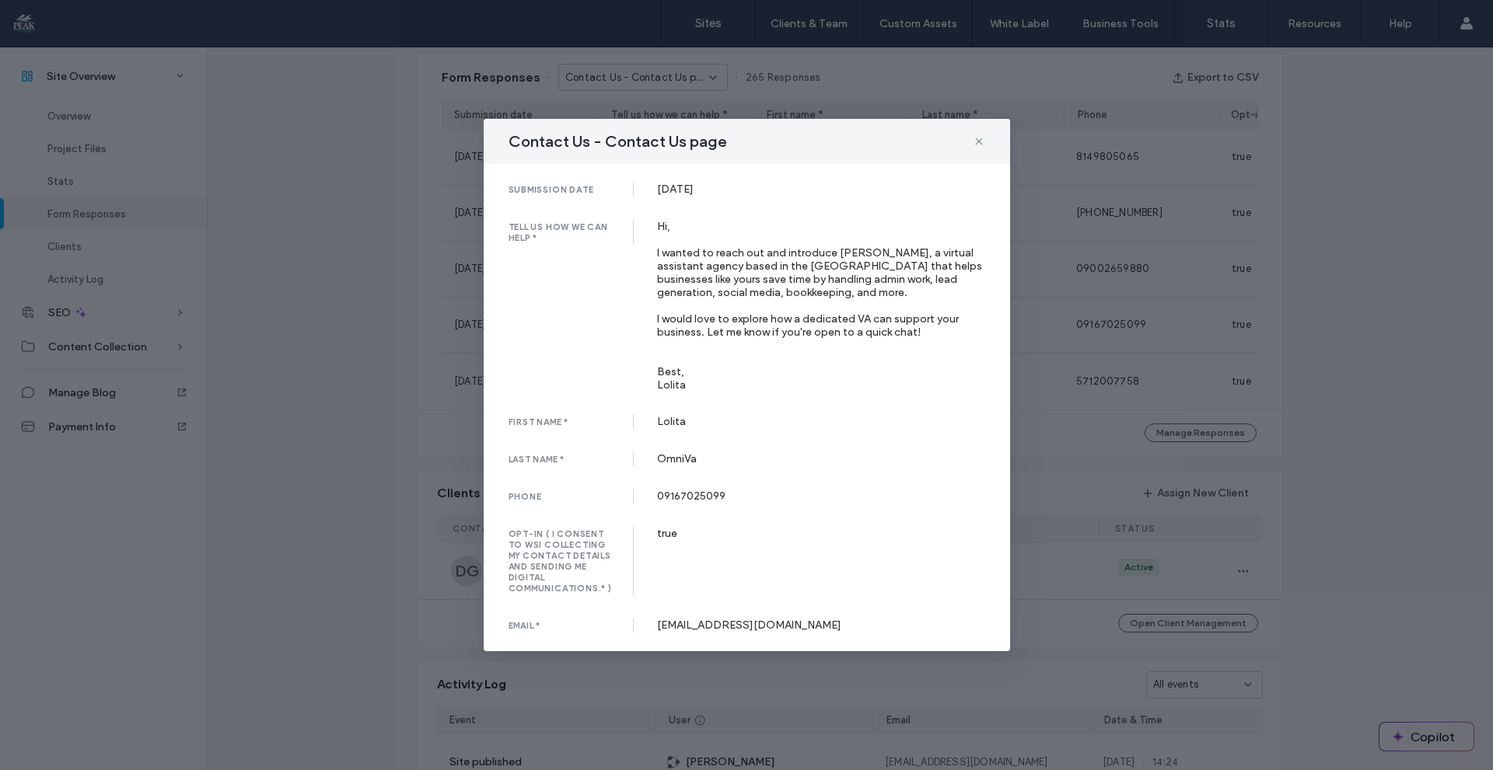
click at [1078, 252] on div "Contact Us - Contact Us page submission date [DATE] tell us how we can help * H…" at bounding box center [746, 385] width 1493 height 770
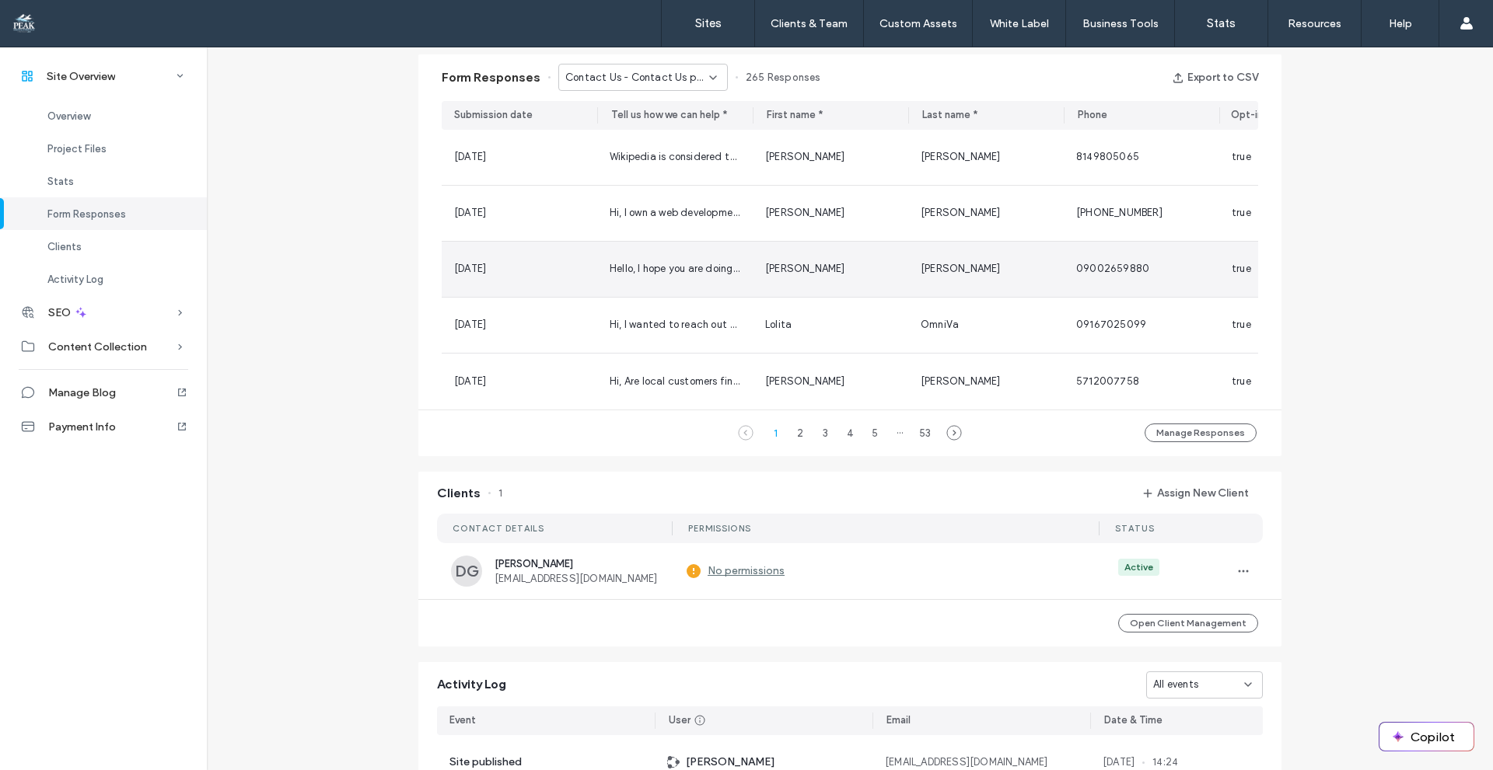
click at [697, 279] on div "Hello, I hope you are doing well. Actually, I am a blogger and content writer. …" at bounding box center [674, 269] width 155 height 55
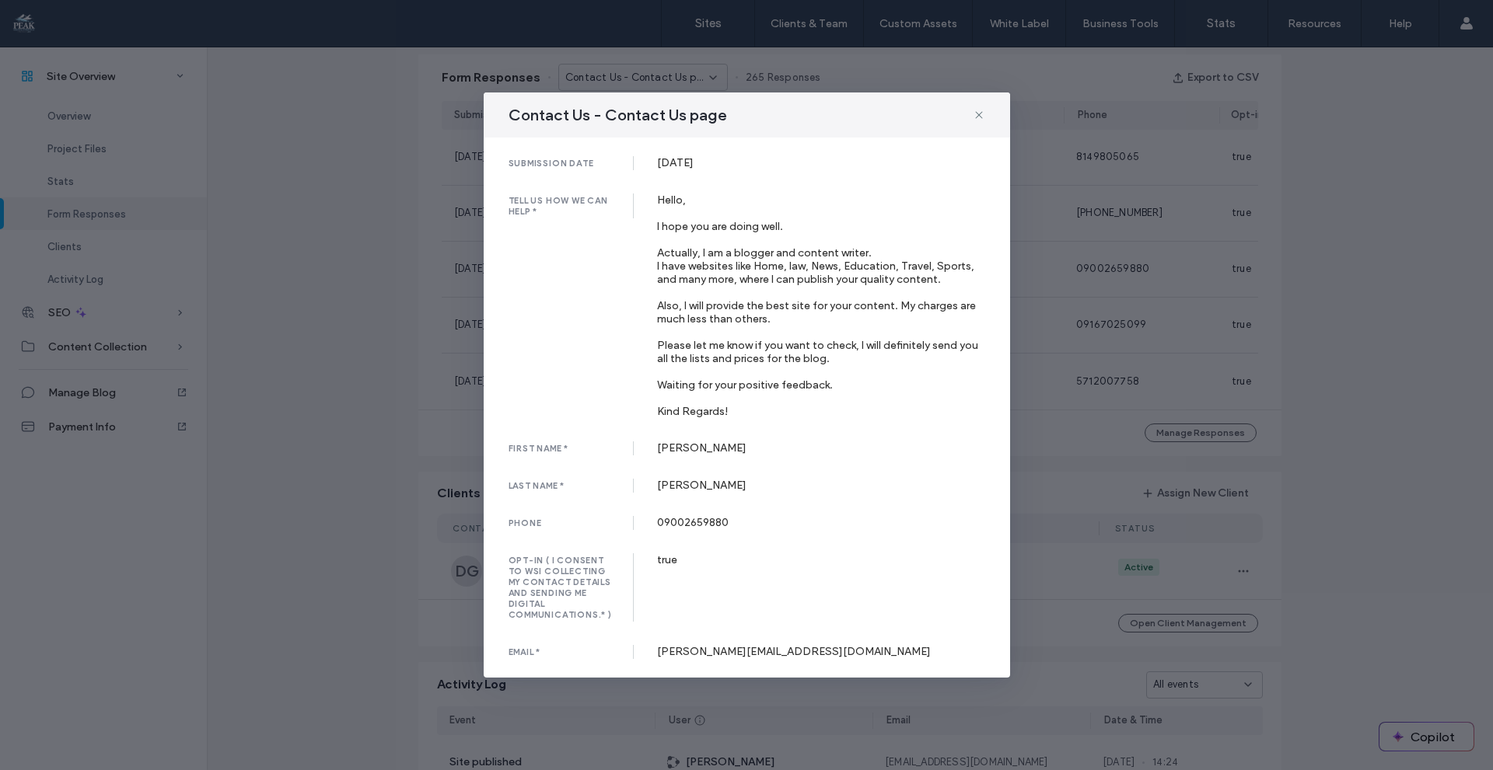
click at [1072, 234] on div "Contact Us - Contact Us page submission date [DATE] tell us how we can help * H…" at bounding box center [746, 385] width 1493 height 770
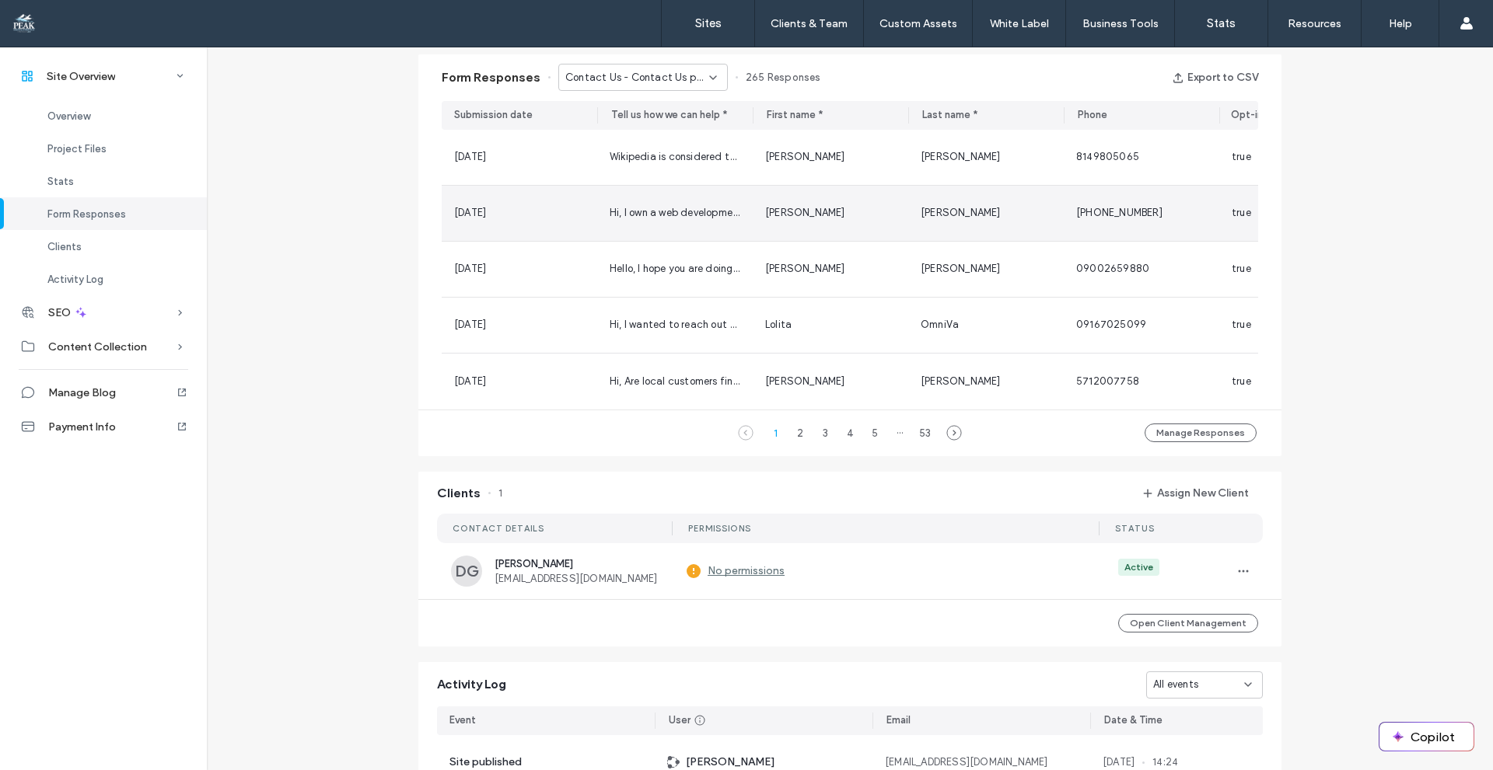
click at [736, 222] on div "Hi, I own a web development company based in the [GEOGRAPHIC_DATA]. Are you loo…" at bounding box center [674, 213] width 155 height 55
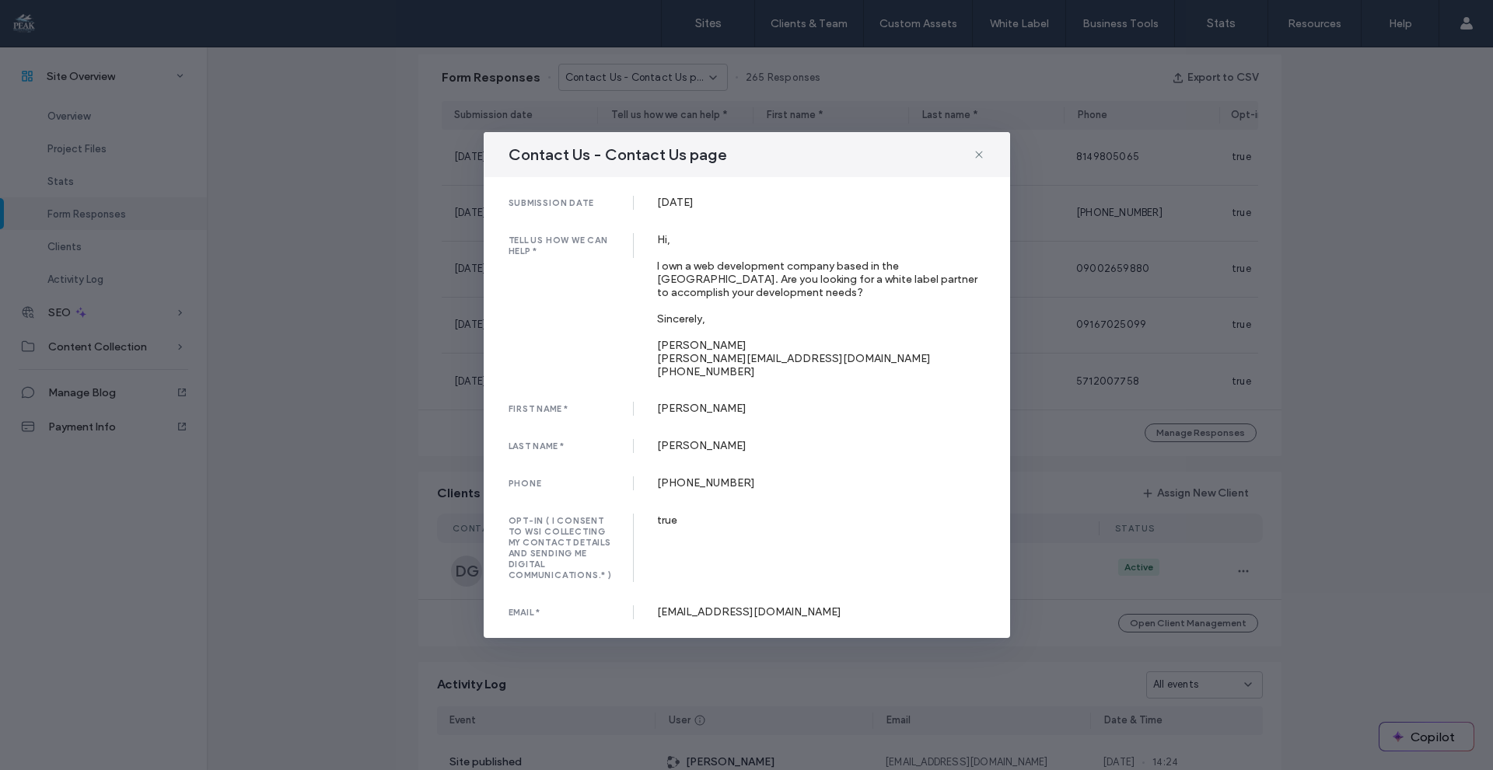
click at [1158, 261] on div "Contact Us - Contact Us page submission date [DATE] tell us how we can help * H…" at bounding box center [746, 385] width 1493 height 770
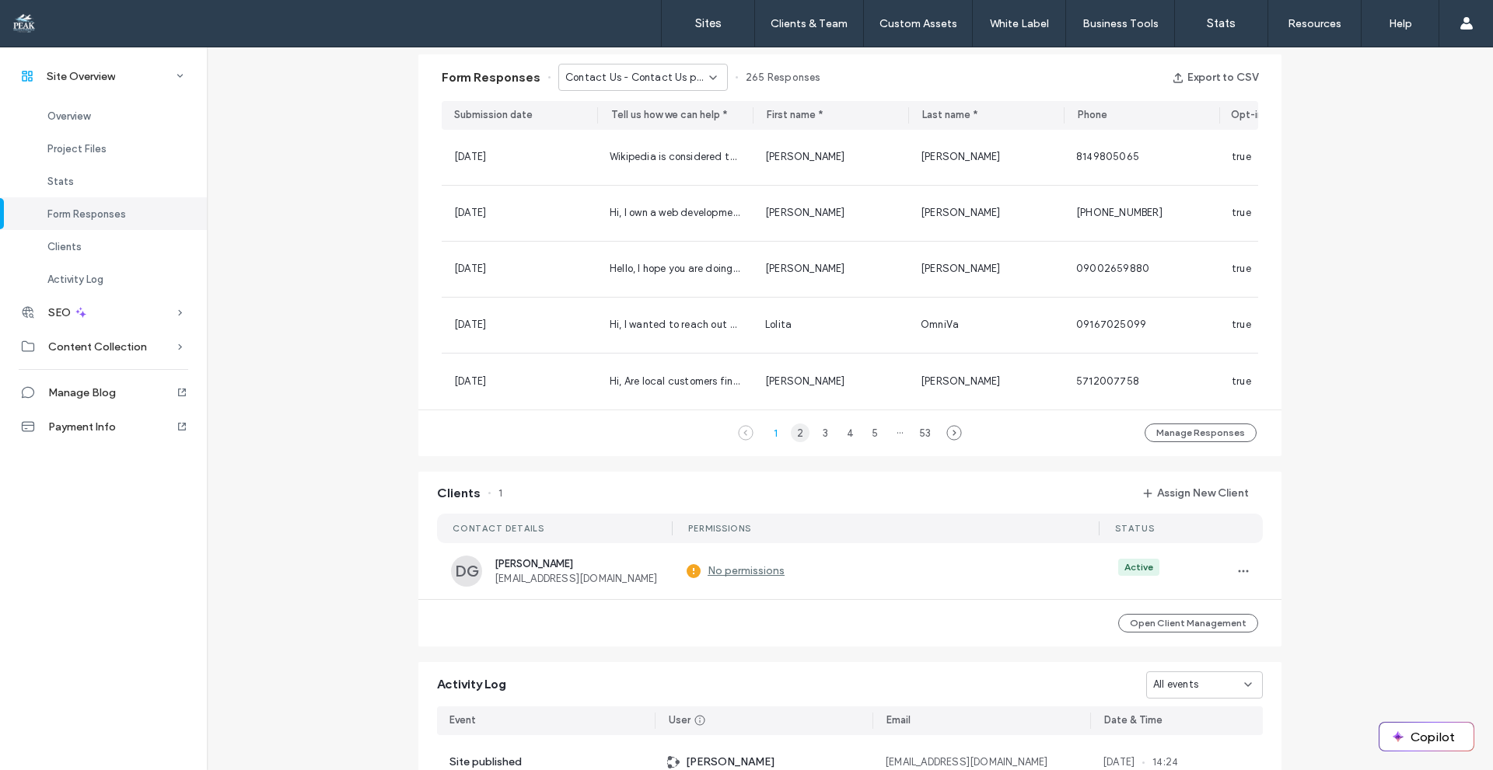
click at [794, 442] on div "2" at bounding box center [800, 433] width 19 height 19
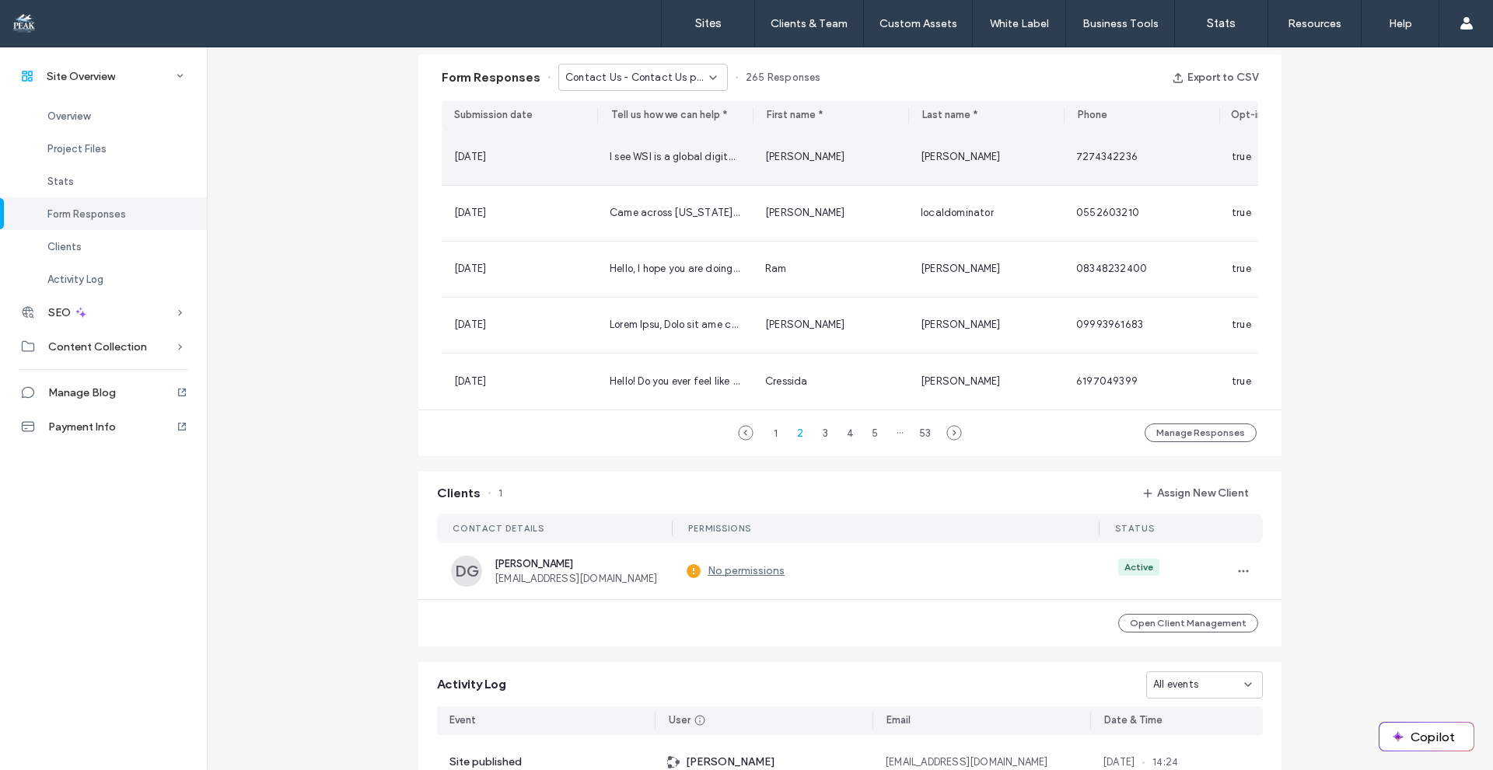
click at [704, 163] on div "I see WSI is a global digital marketing agency serving businesses with customiz…" at bounding box center [675, 157] width 131 height 16
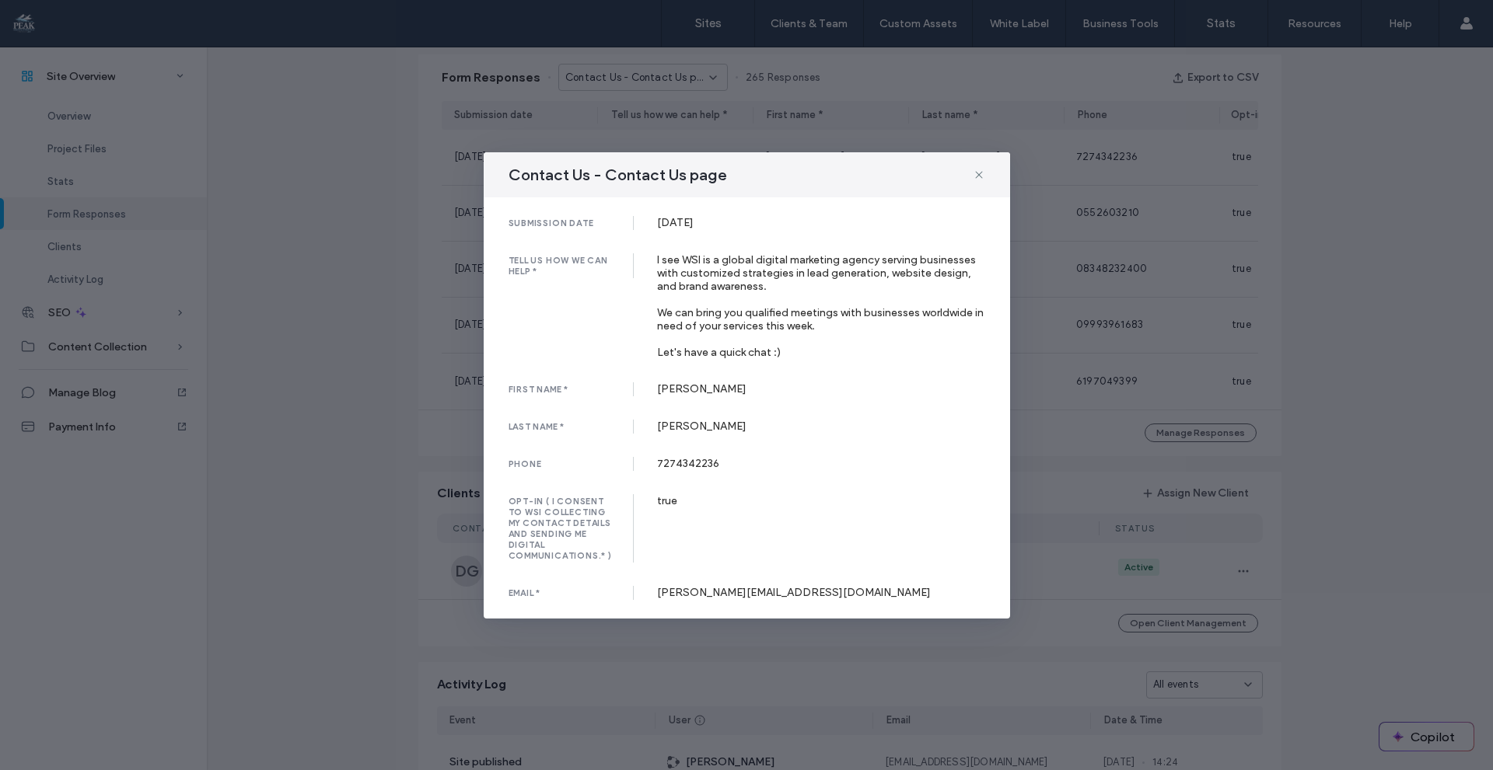
click at [1124, 278] on div "Contact Us - Contact Us page submission date [DATE] tell us how we can help * I…" at bounding box center [746, 385] width 1493 height 770
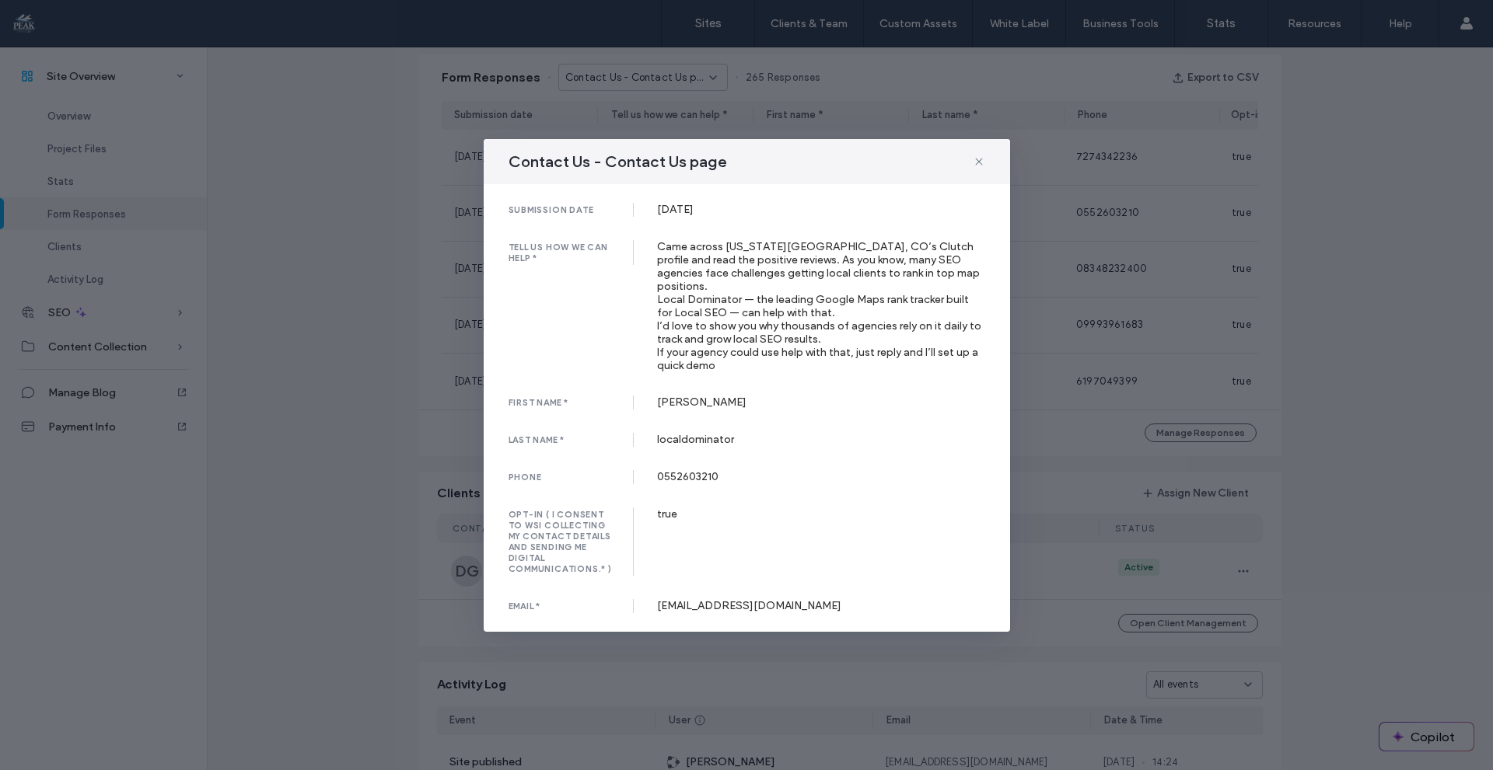
click at [1095, 322] on div "Contact Us - Contact Us page submission date [DATE] tell us how we can help * C…" at bounding box center [746, 385] width 1493 height 770
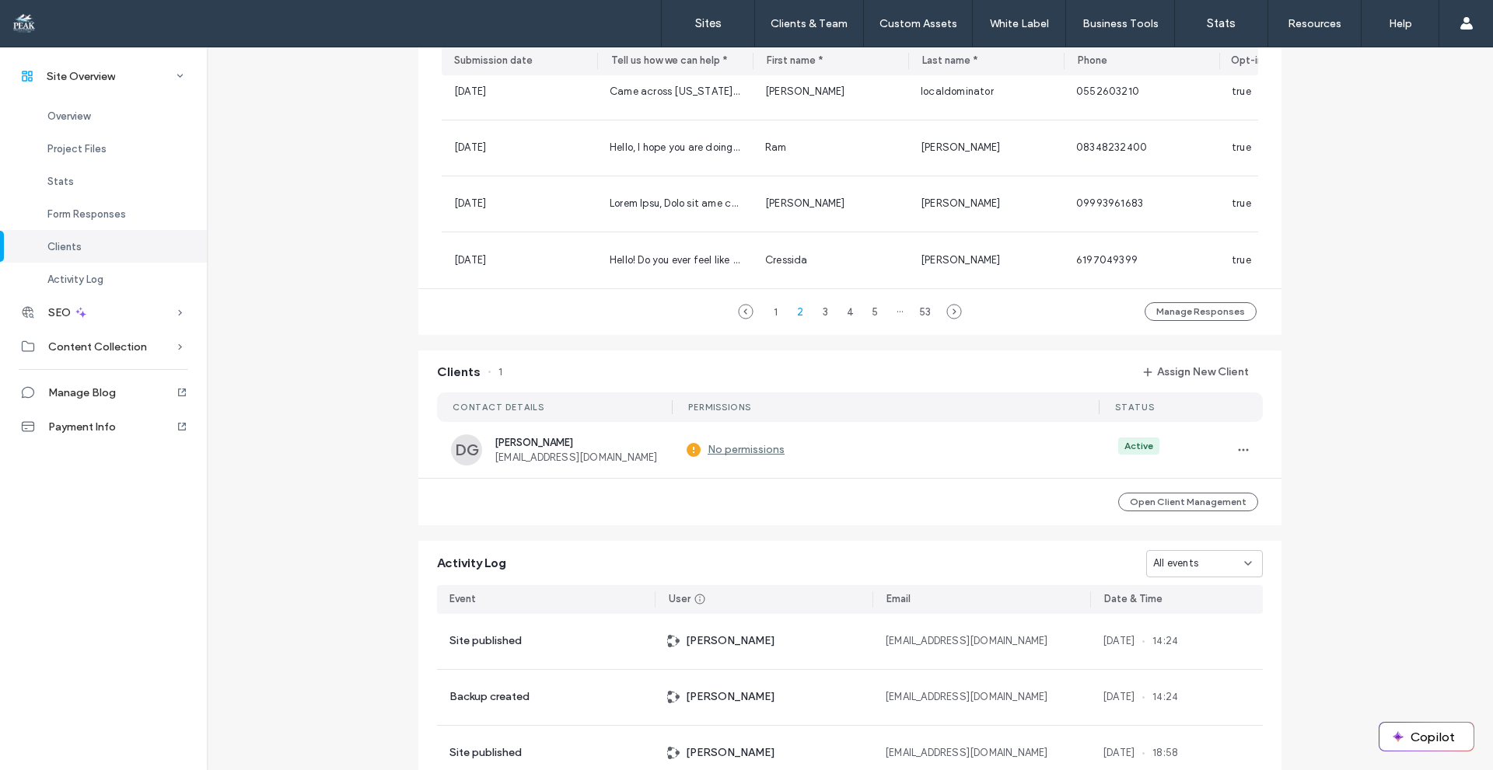
scroll to position [1386, 0]
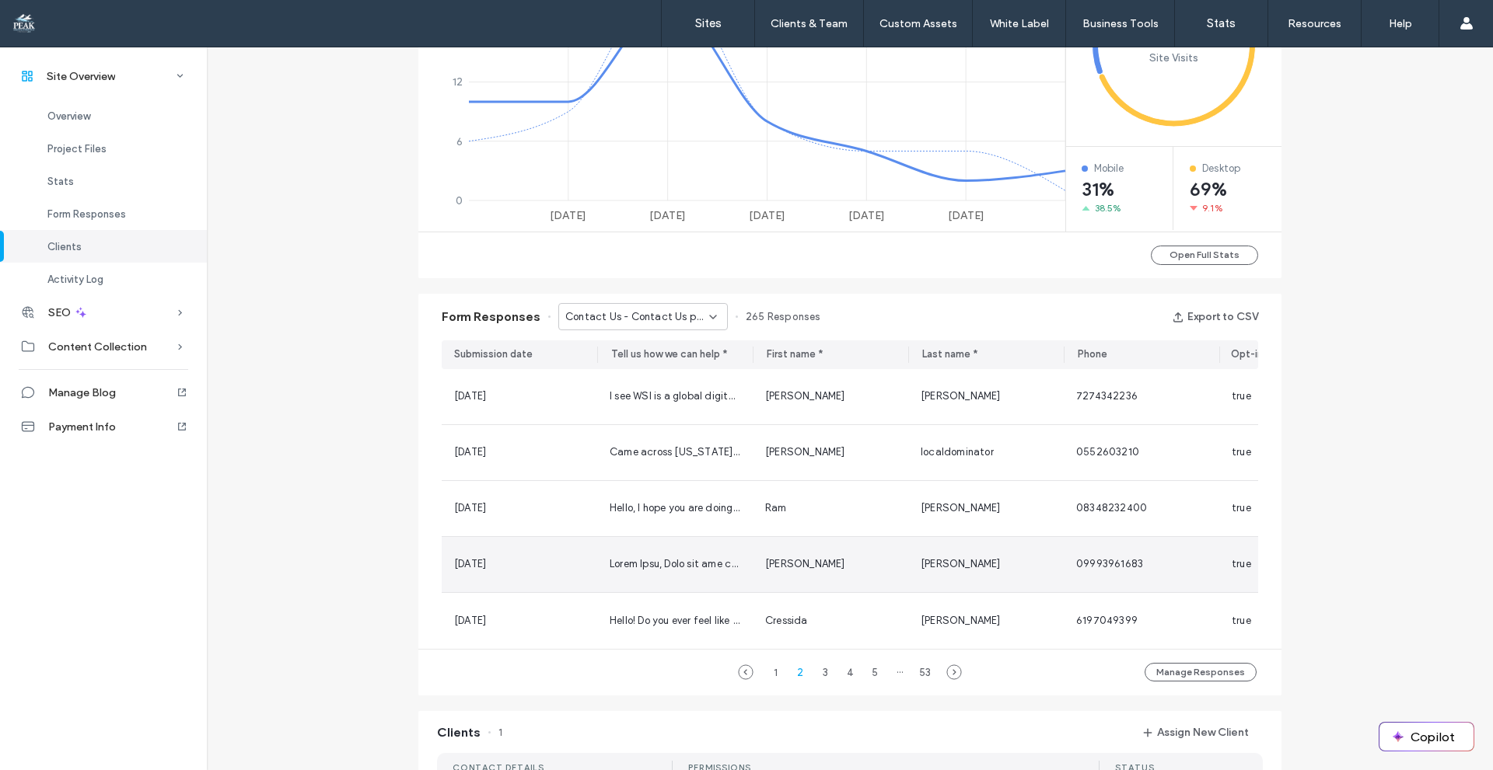
scroll to position [142, 0]
